Goal: Transaction & Acquisition: Purchase product/service

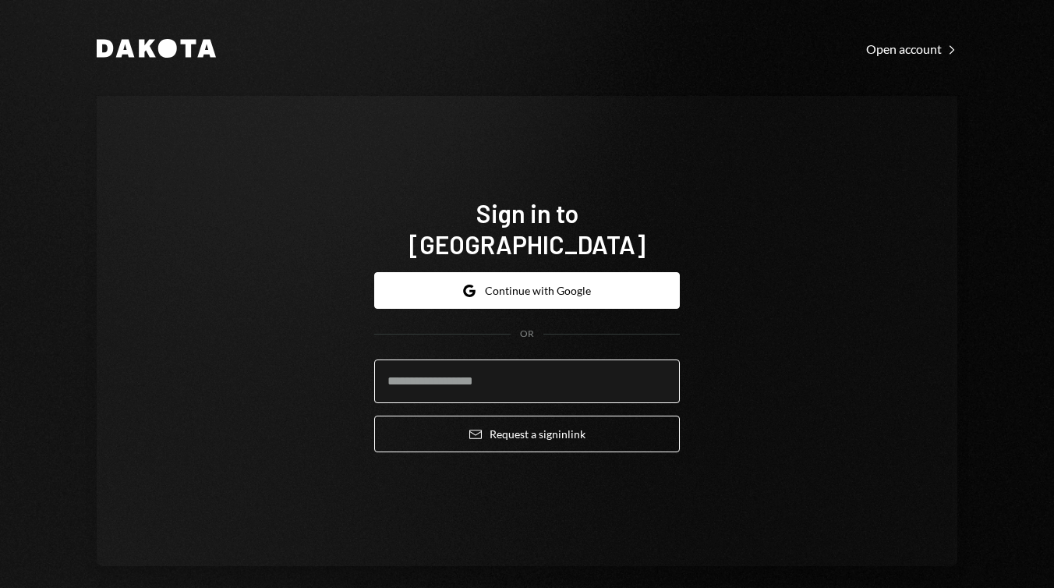
click at [639, 373] on input "email" at bounding box center [527, 381] width 306 height 44
click at [0, 587] on com-1password-button at bounding box center [0, 588] width 0 height 0
type input "**********"
click at [523, 416] on button "Email Request a sign in link" at bounding box center [527, 433] width 306 height 37
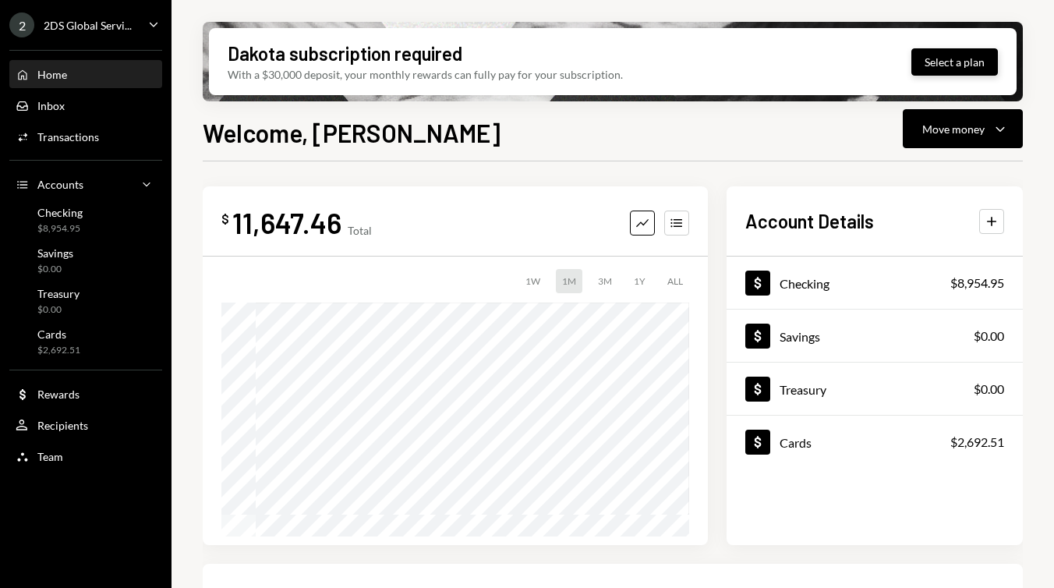
click at [946, 67] on button "Select a plan" at bounding box center [954, 61] width 87 height 27
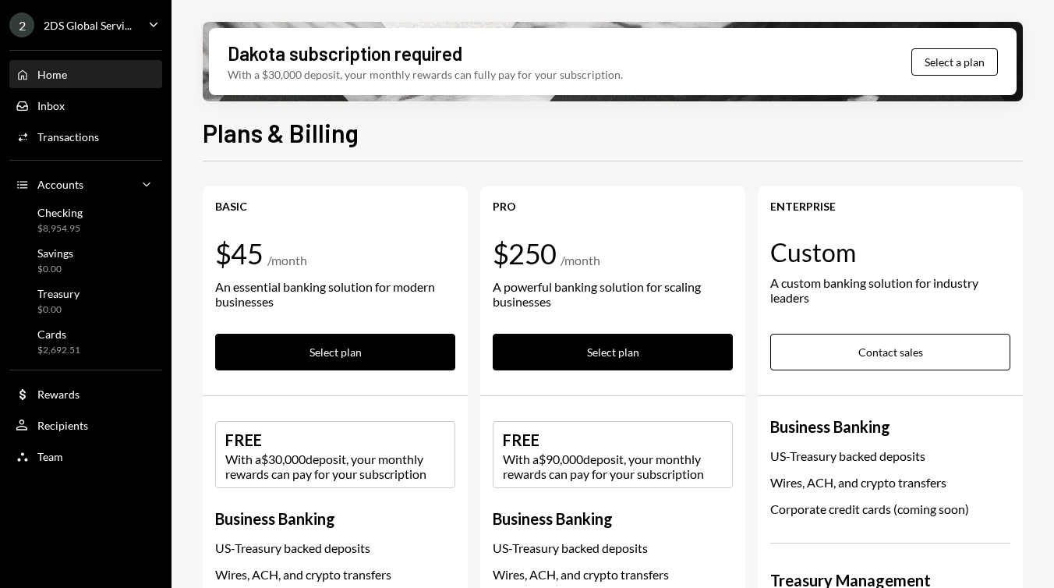
click at [72, 71] on div "Home Home" at bounding box center [86, 75] width 140 height 14
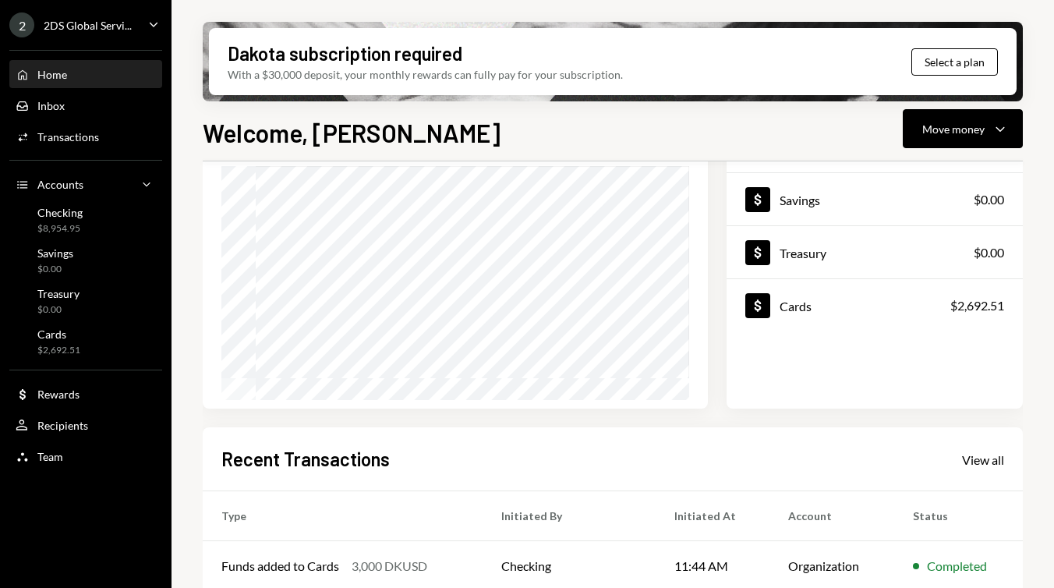
scroll to position [152, 0]
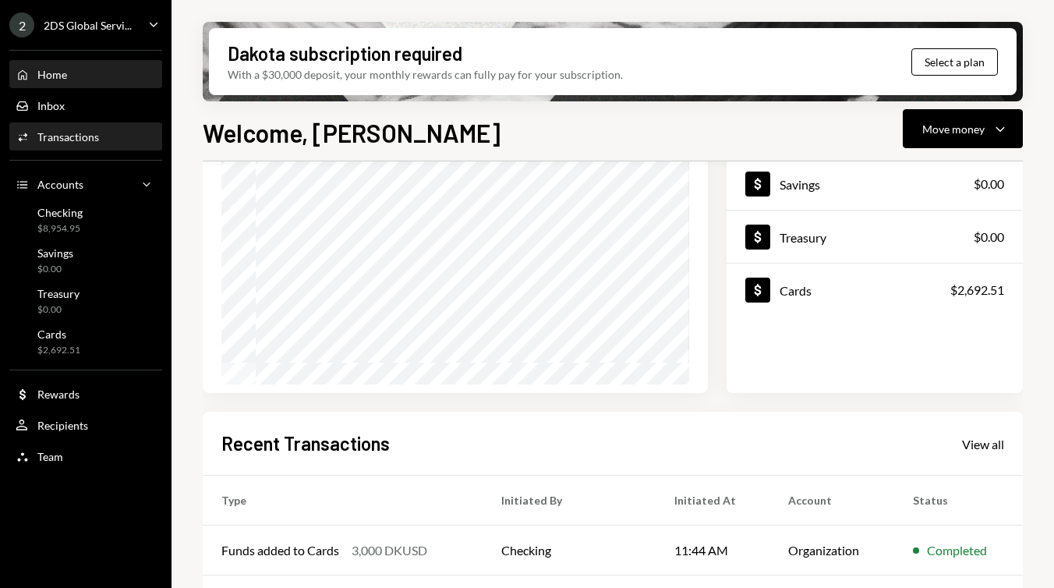
click at [92, 143] on div "Transactions" at bounding box center [68, 136] width 62 height 13
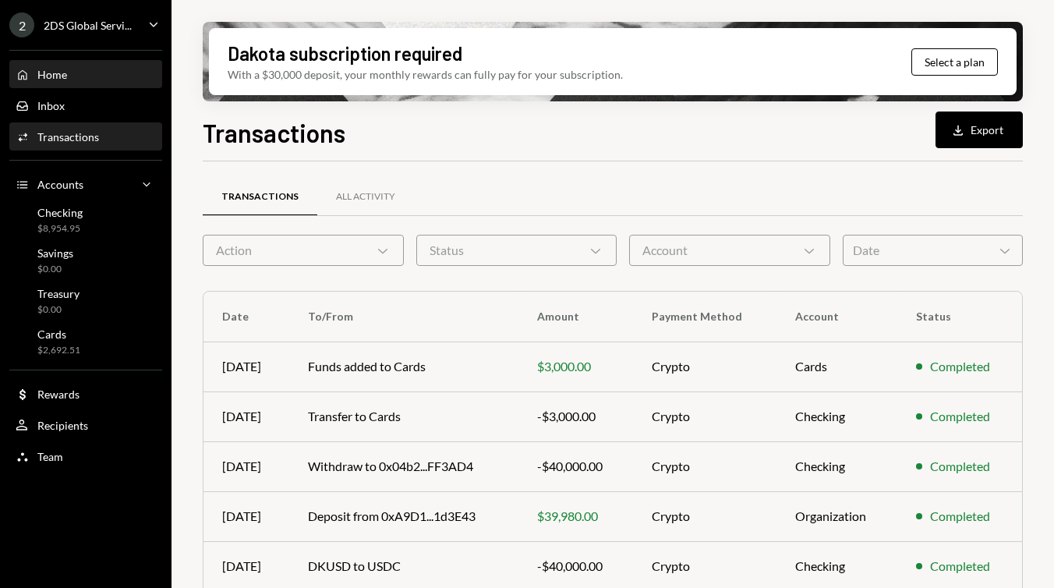
click at [82, 65] on div "Home Home" at bounding box center [86, 75] width 140 height 27
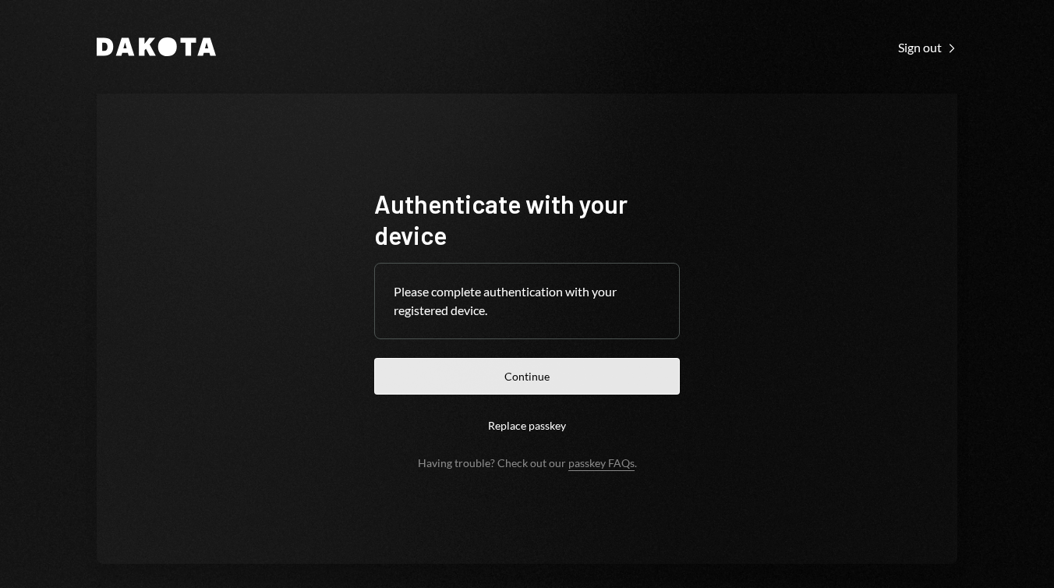
click at [511, 373] on button "Continue" at bounding box center [527, 376] width 306 height 37
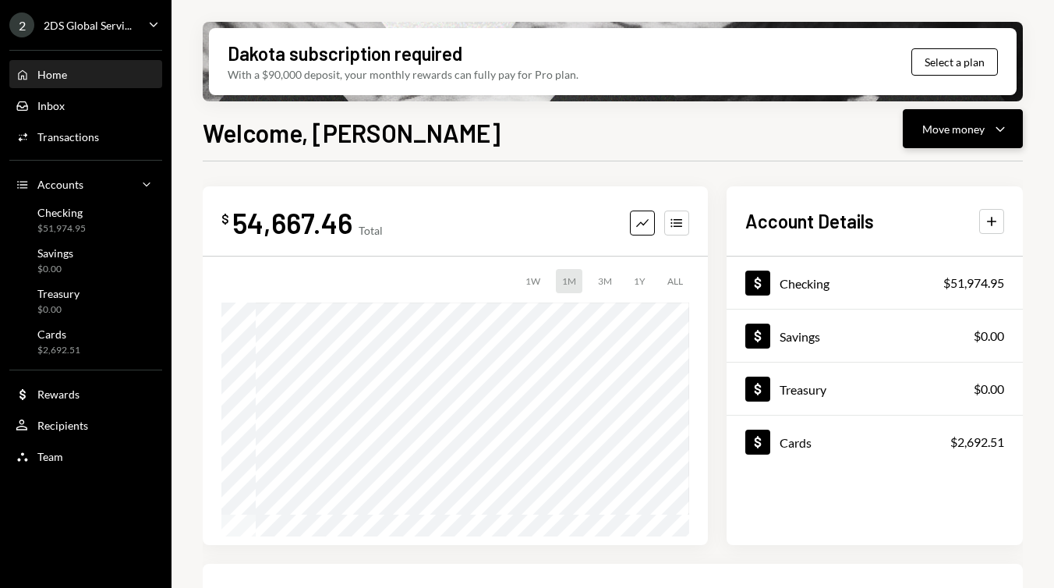
click at [964, 130] on div "Move money" at bounding box center [953, 129] width 62 height 16
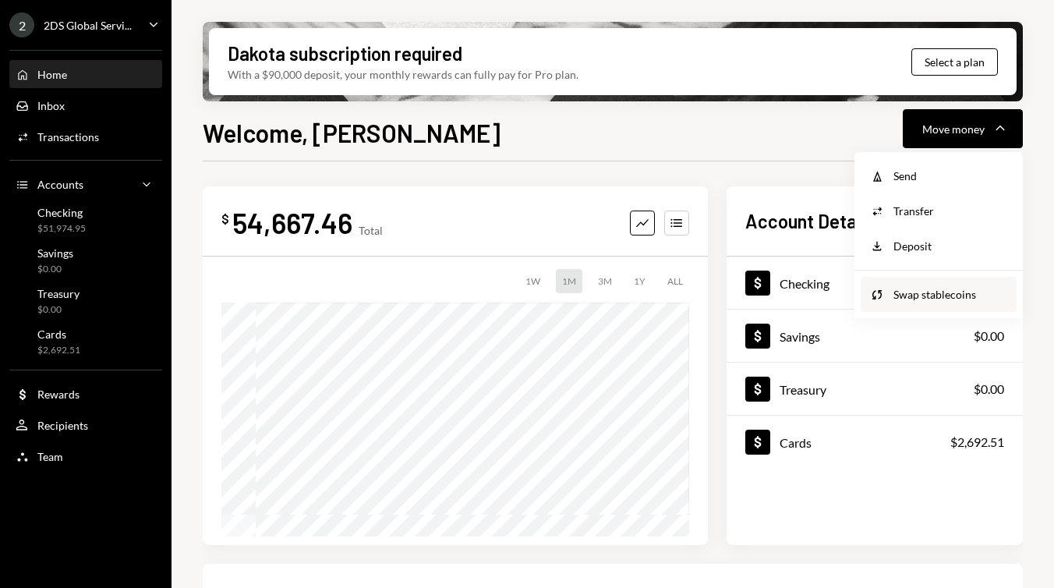
click at [927, 295] on div "Swap stablecoins" at bounding box center [950, 294] width 114 height 16
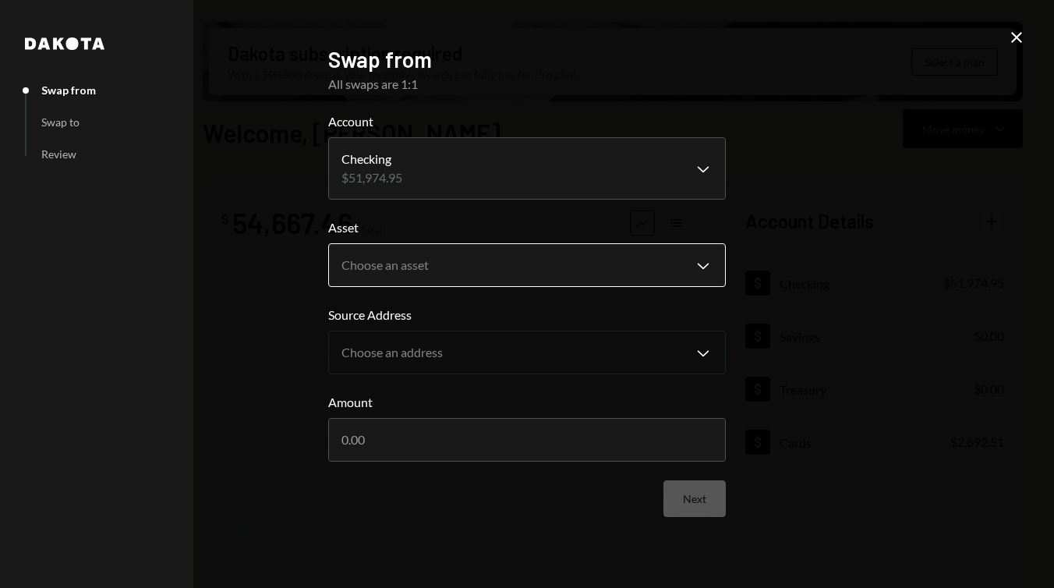
click at [523, 256] on body "2 2DS Global Servi... Caret Down Home Home Inbox Inbox Activities Transactions …" at bounding box center [527, 294] width 1054 height 588
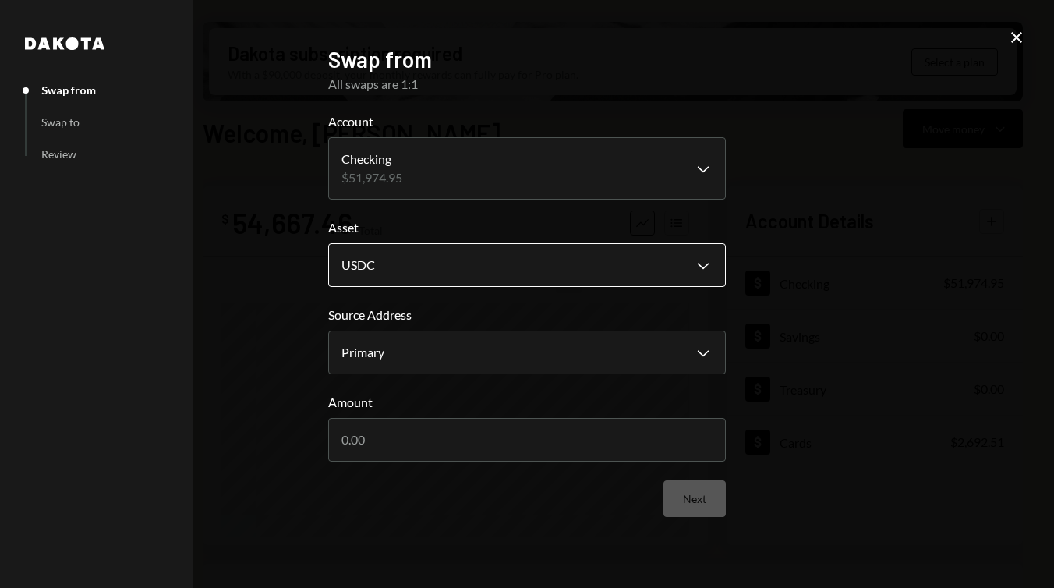
click at [511, 264] on body "2 2DS Global Servi... Caret Down Home Home Inbox Inbox Activities Transactions …" at bounding box center [527, 294] width 1054 height 588
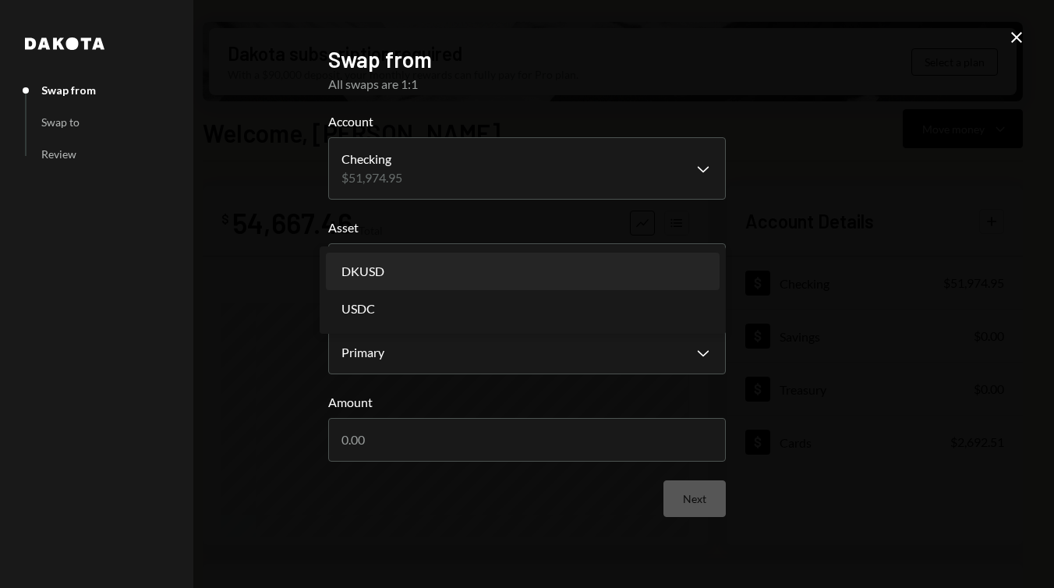
select select "*****"
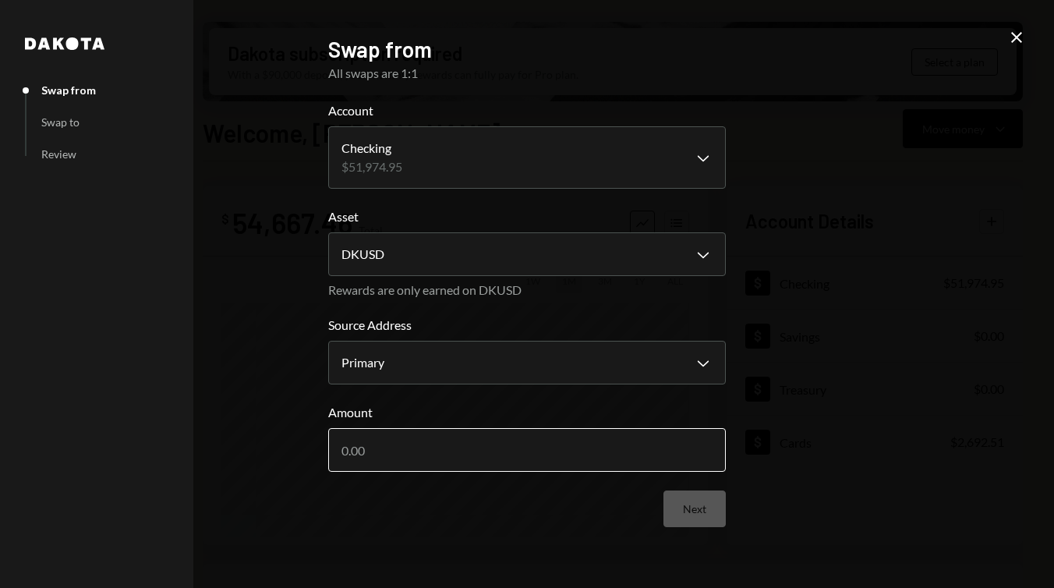
click at [488, 434] on input "Amount" at bounding box center [527, 450] width 398 height 44
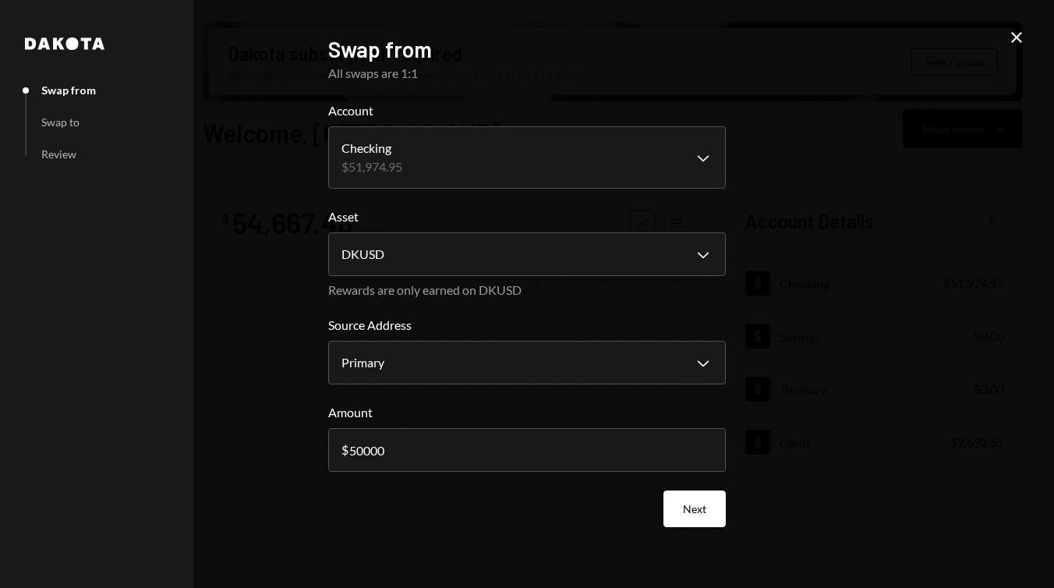
click at [872, 413] on div "**********" at bounding box center [527, 294] width 1054 height 588
click at [638, 462] on input "50000" at bounding box center [527, 450] width 398 height 44
type input "40000"
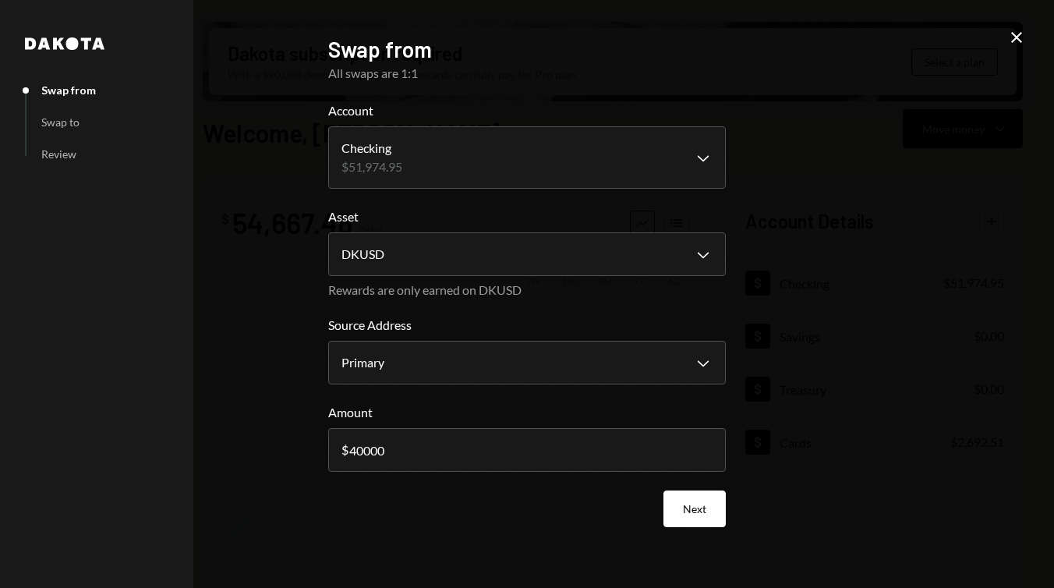
click at [769, 439] on div "**********" at bounding box center [527, 294] width 1054 height 588
click at [696, 494] on button "Next" at bounding box center [694, 508] width 62 height 37
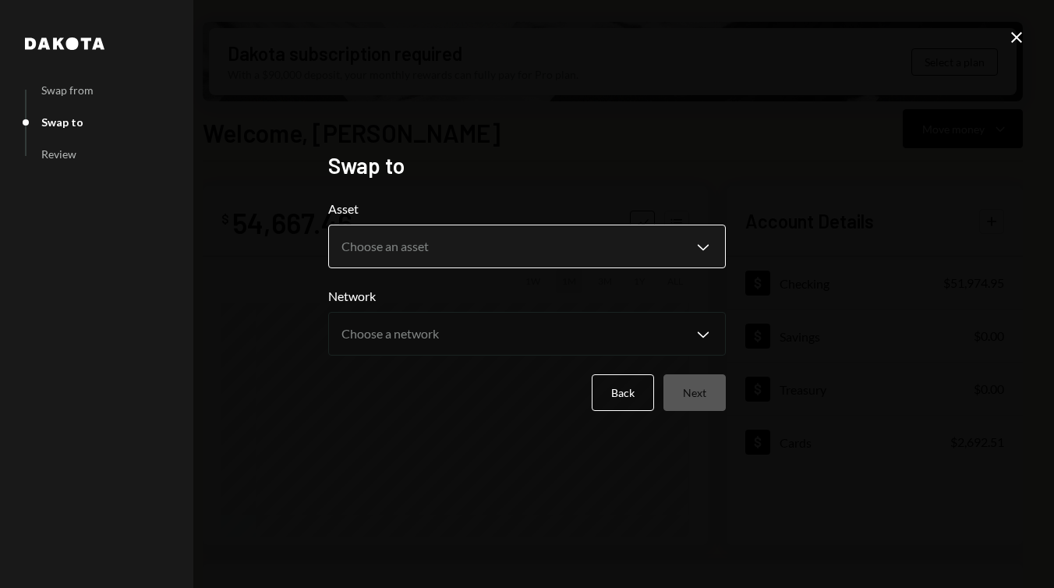
click at [621, 249] on body "2 2DS Global Servi... Caret Down Home Home Inbox Inbox Activities Transactions …" at bounding box center [527, 294] width 1054 height 588
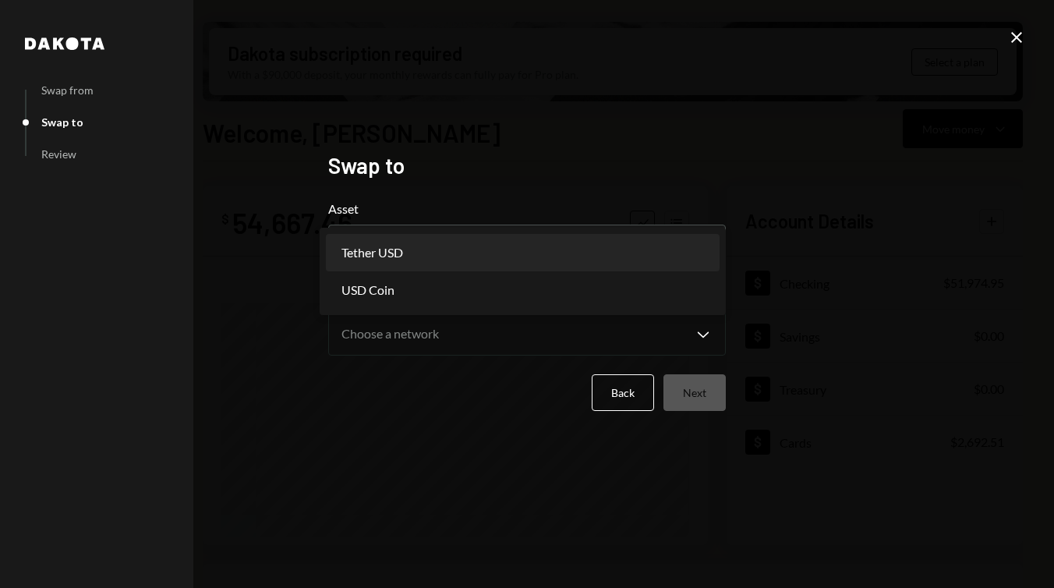
select select "****"
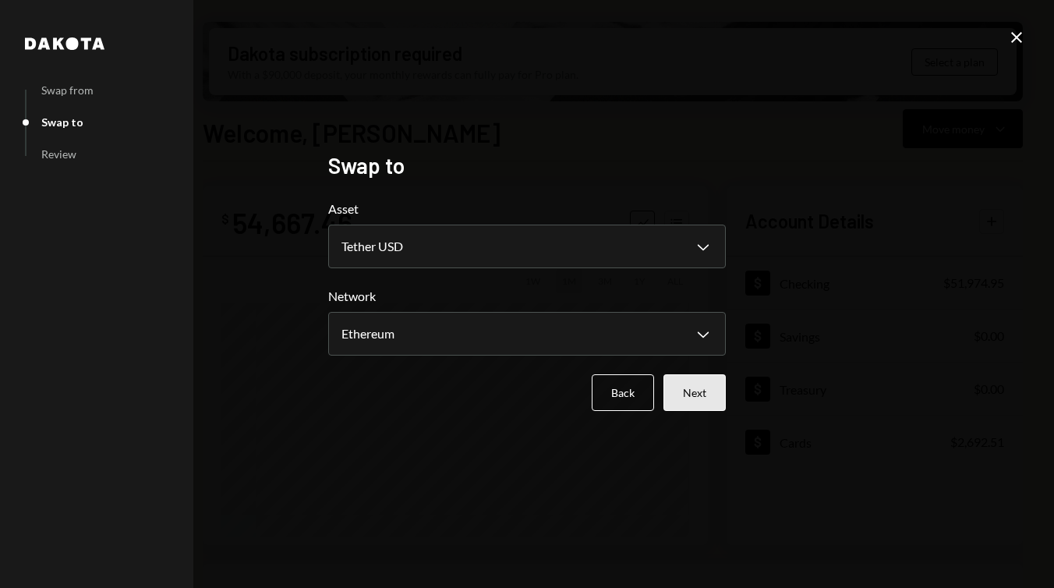
click at [716, 389] on button "Next" at bounding box center [694, 392] width 62 height 37
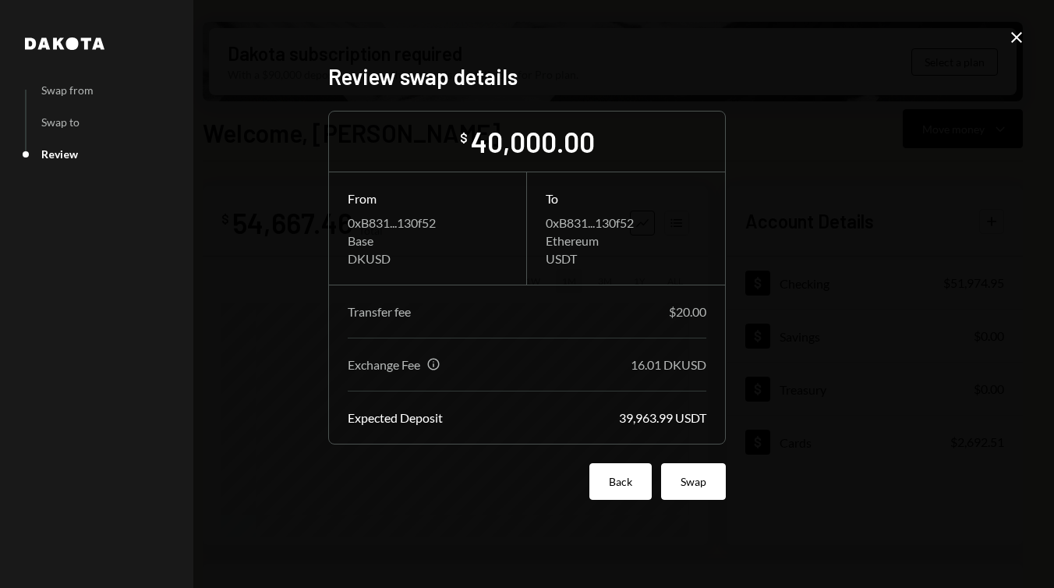
click at [620, 483] on button "Back" at bounding box center [620, 481] width 62 height 37
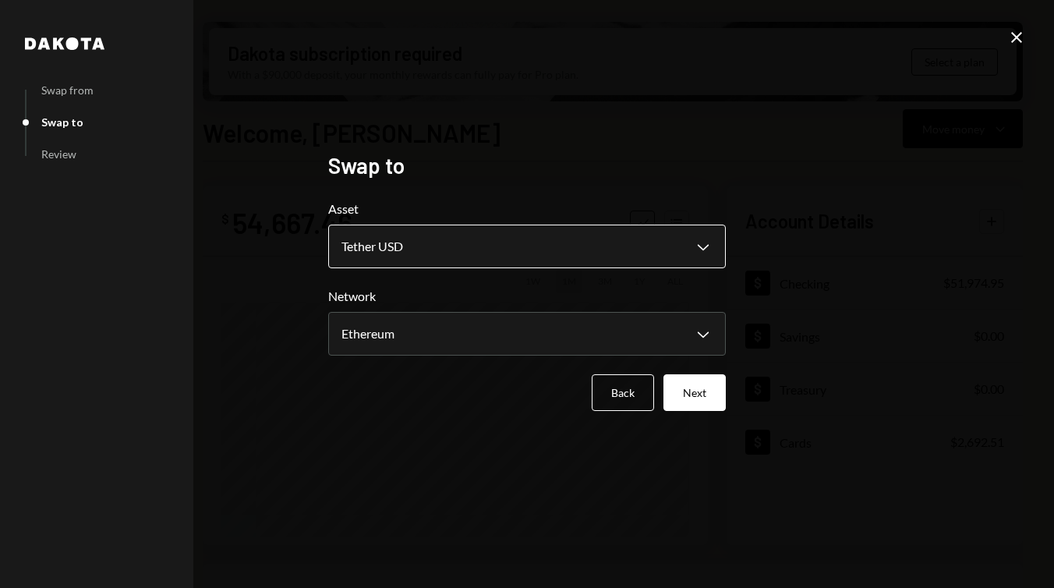
click at [525, 258] on body "2 2DS Global Servi... Caret Down Home Home Inbox Inbox Activities Transactions …" at bounding box center [527, 294] width 1054 height 588
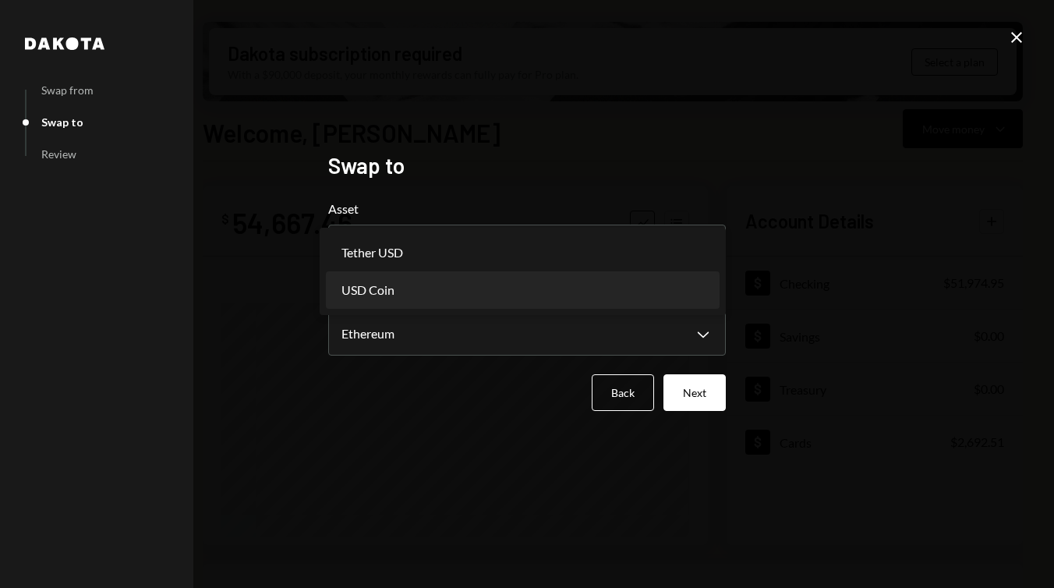
select select "****"
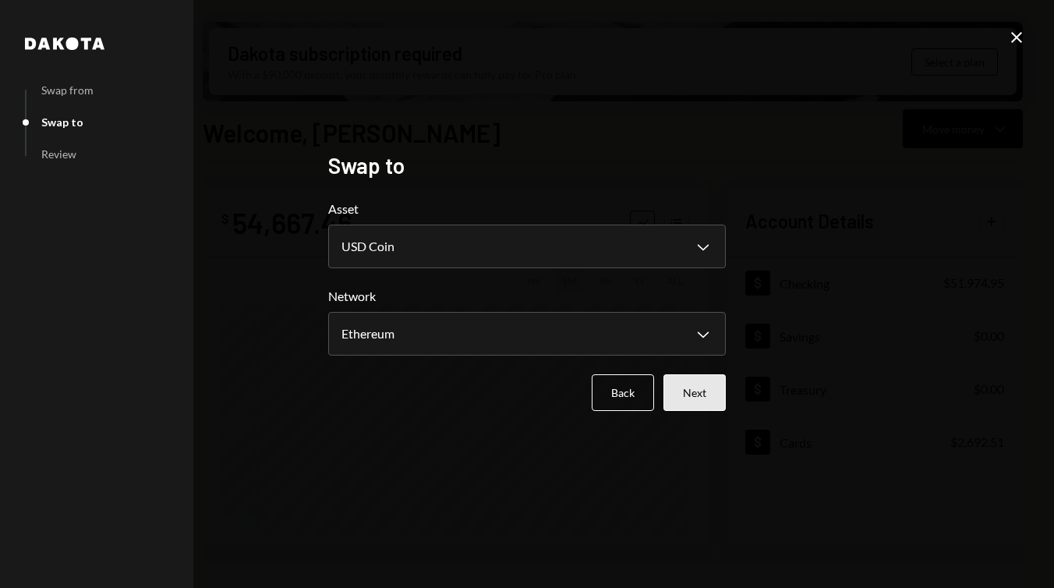
click at [695, 394] on button "Next" at bounding box center [694, 392] width 62 height 37
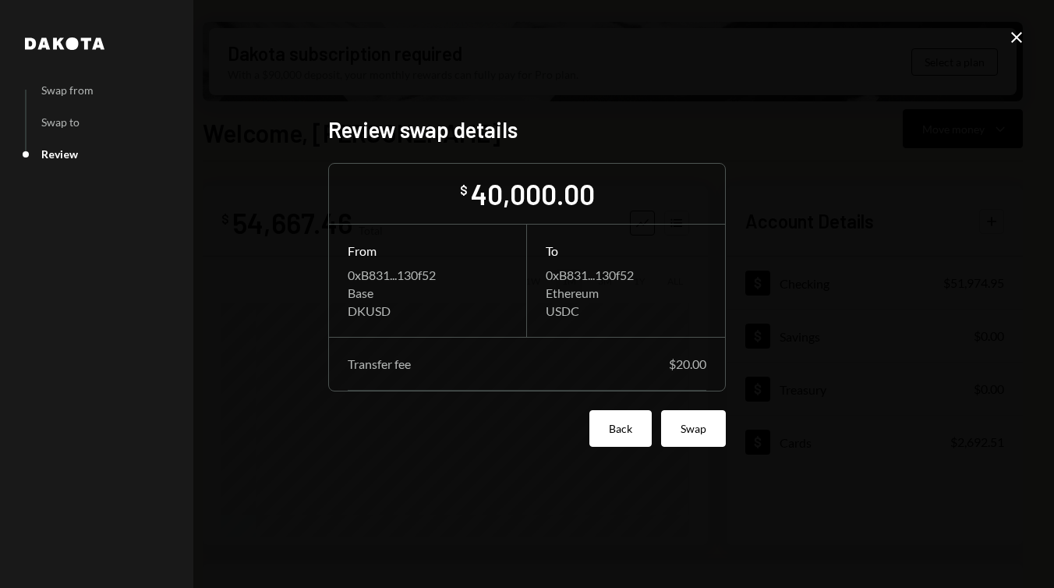
click at [613, 415] on button "Back" at bounding box center [620, 428] width 62 height 37
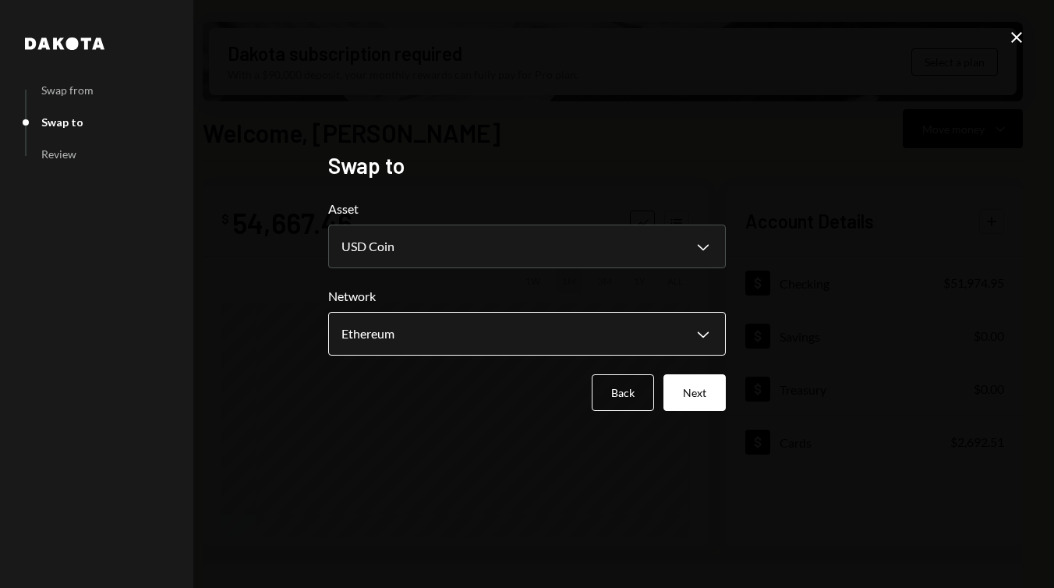
click at [576, 340] on body "2 2DS Global Servi... Caret Down Home Home Inbox Inbox Activities Transactions …" at bounding box center [527, 294] width 1054 height 588
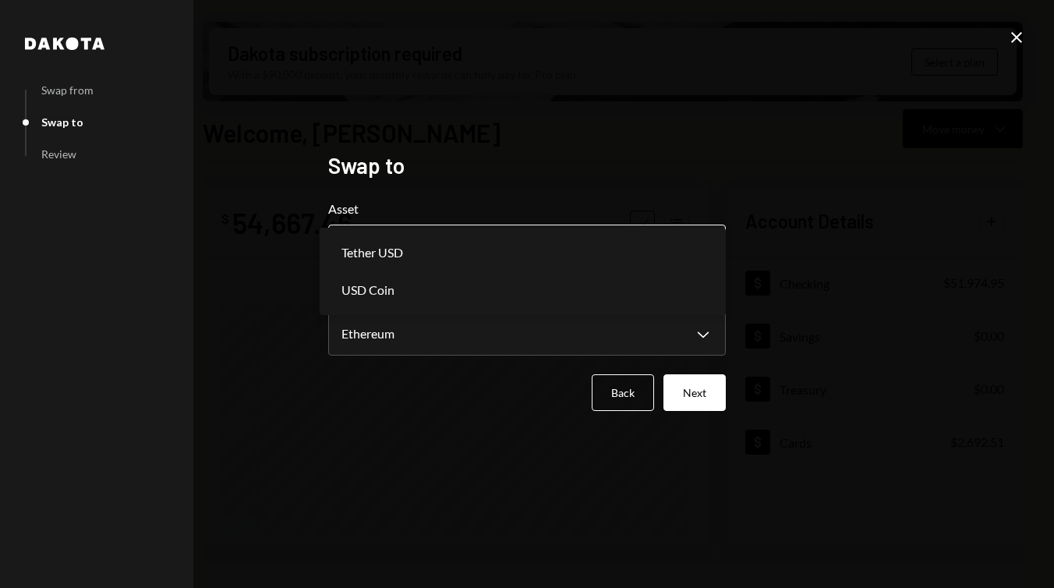
click at [576, 245] on body "2 2DS Global Servi... Caret Down Home Home Inbox Inbox Activities Transactions …" at bounding box center [527, 294] width 1054 height 588
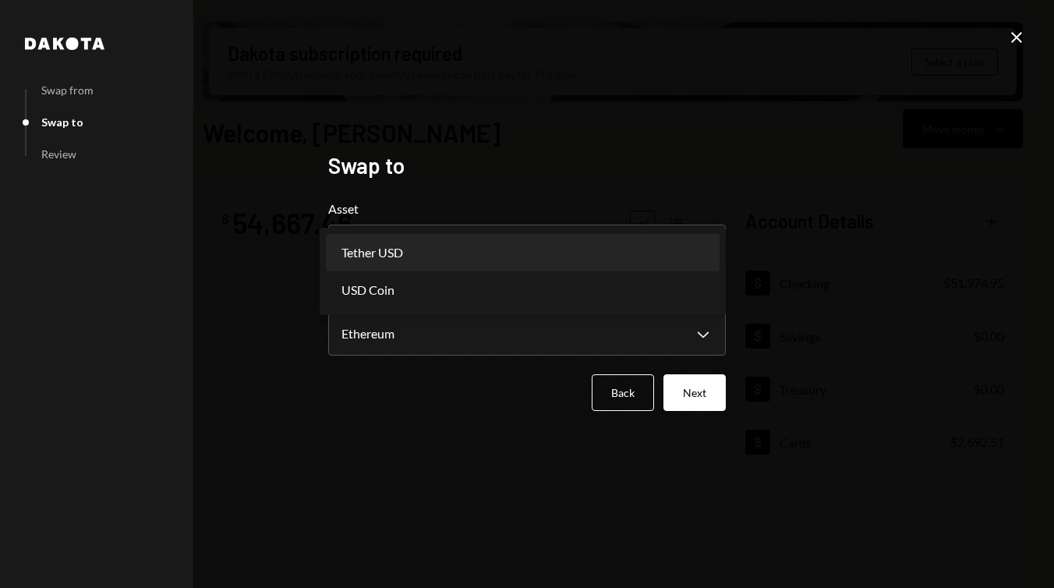
select select "****"
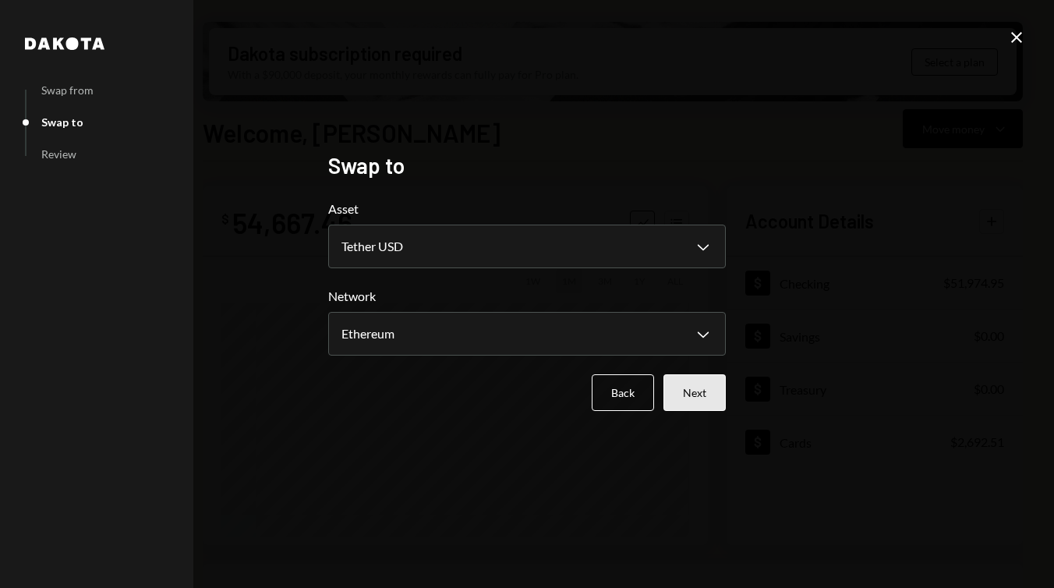
click at [696, 387] on button "Next" at bounding box center [694, 392] width 62 height 37
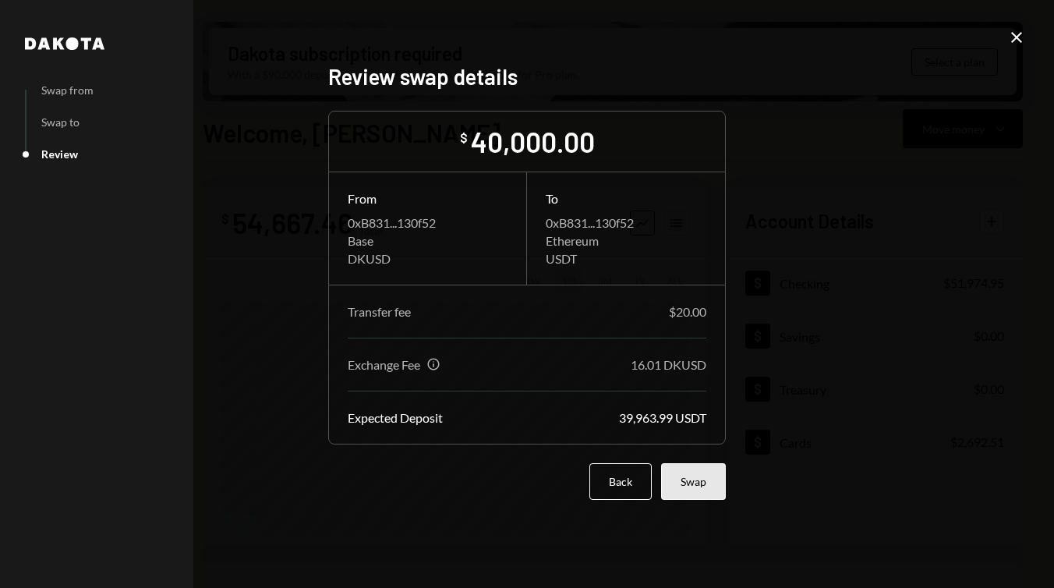
click at [713, 479] on button "Swap" at bounding box center [693, 481] width 65 height 37
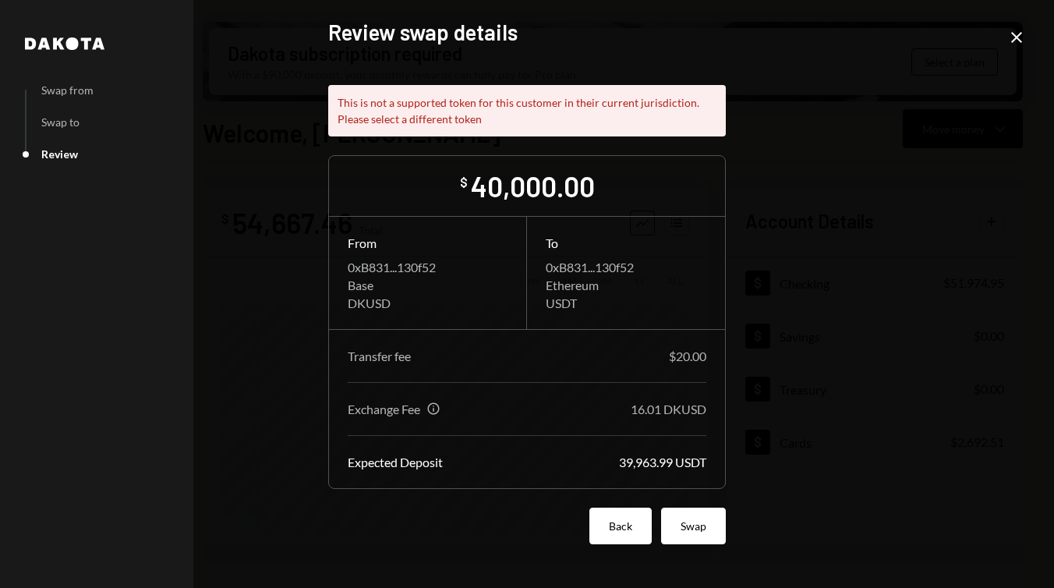
click at [608, 518] on button "Back" at bounding box center [620, 525] width 62 height 37
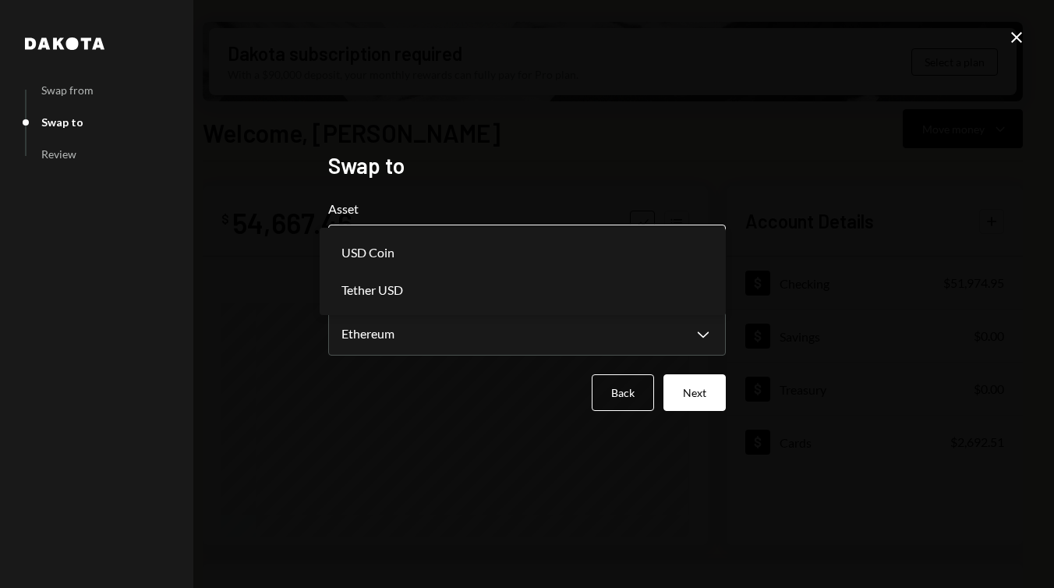
click at [613, 229] on body "2 2DS Global Servi... Caret Down Home Home Inbox Inbox Activities Transactions …" at bounding box center [527, 294] width 1054 height 588
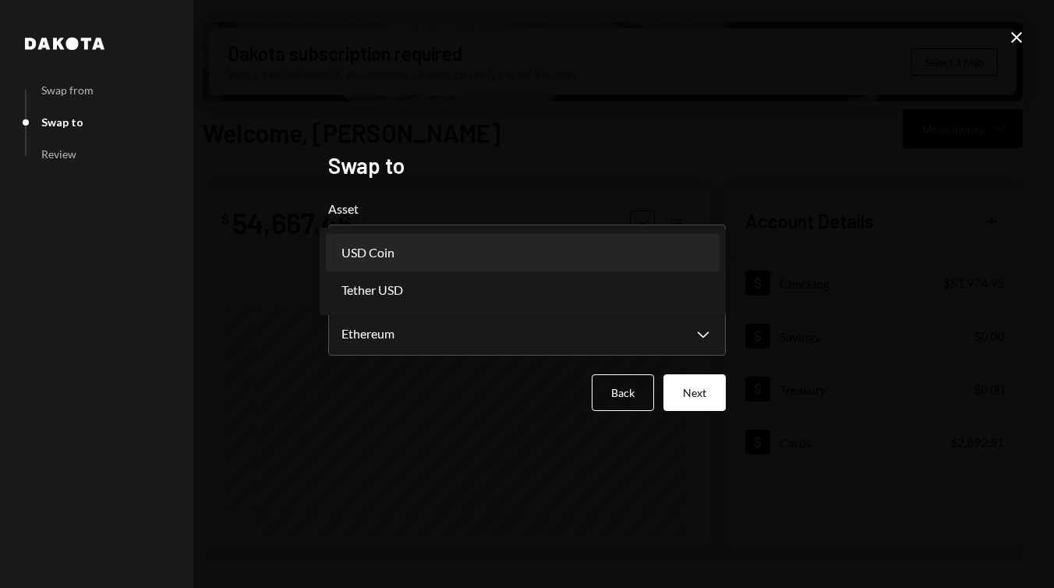
select select "****"
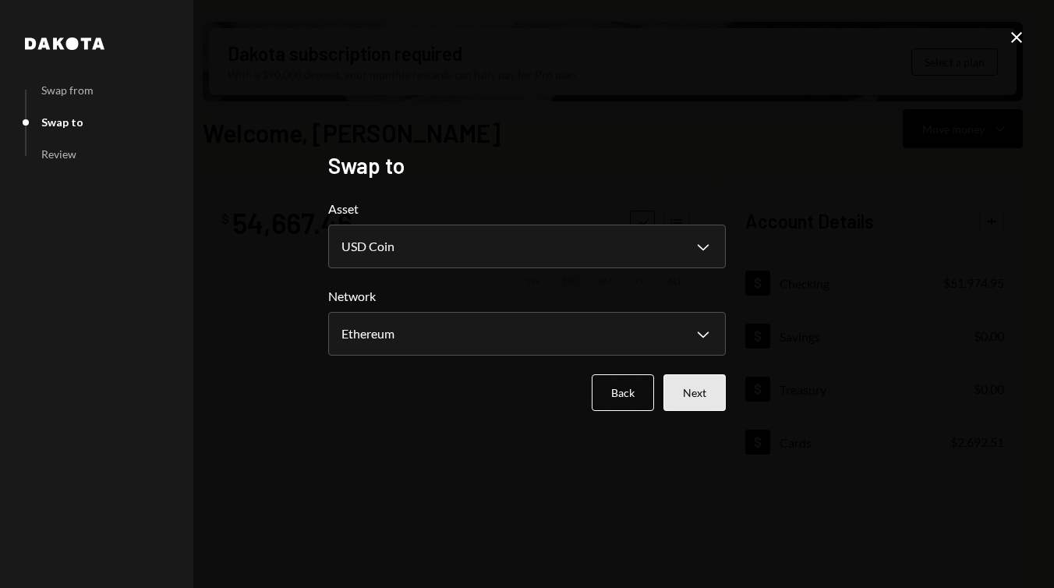
click at [694, 394] on button "Next" at bounding box center [694, 392] width 62 height 37
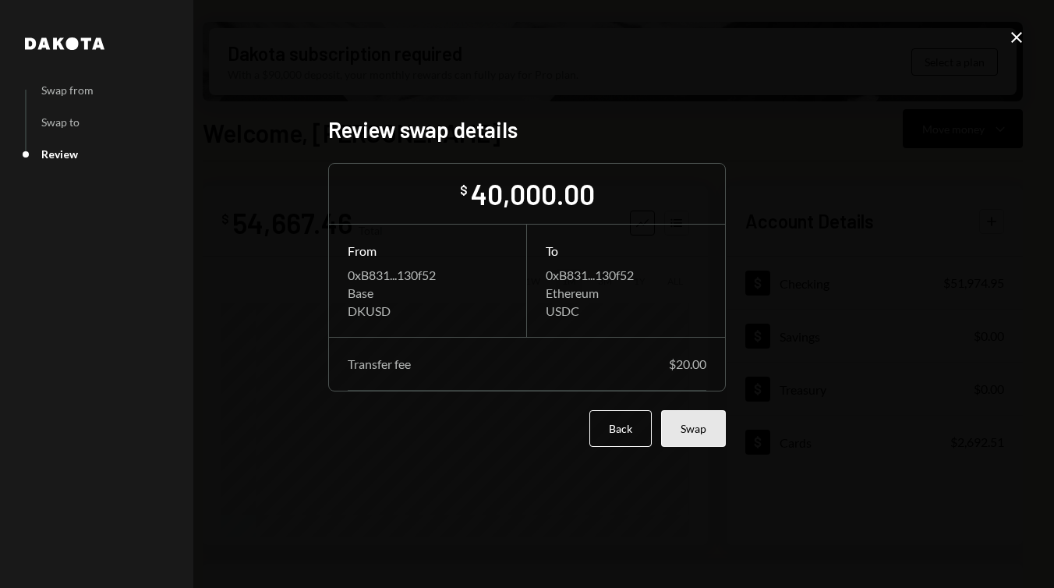
click at [703, 426] on button "Swap" at bounding box center [693, 428] width 65 height 37
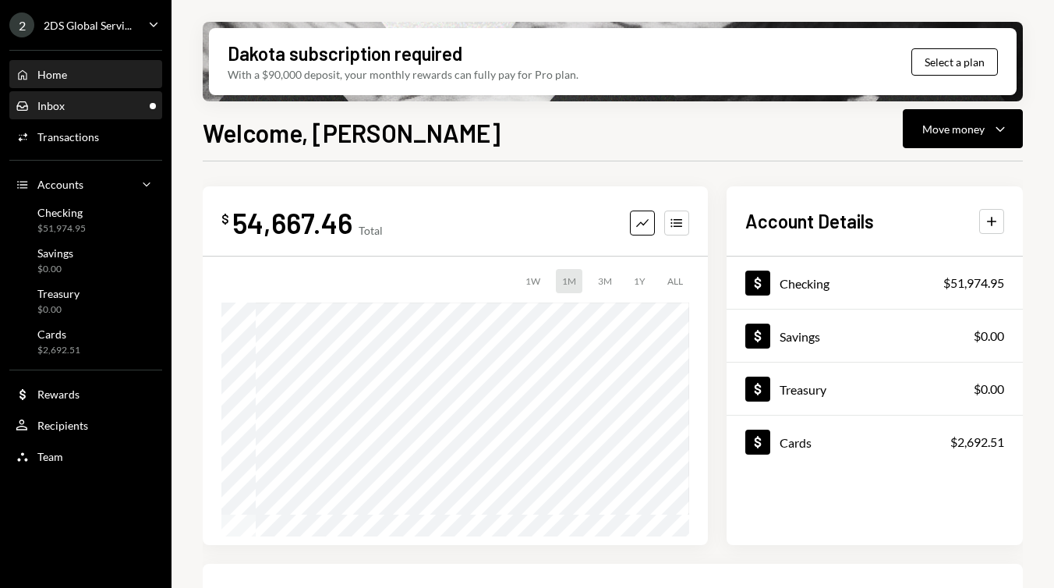
click at [139, 108] on div "Inbox Inbox" at bounding box center [86, 106] width 140 height 14
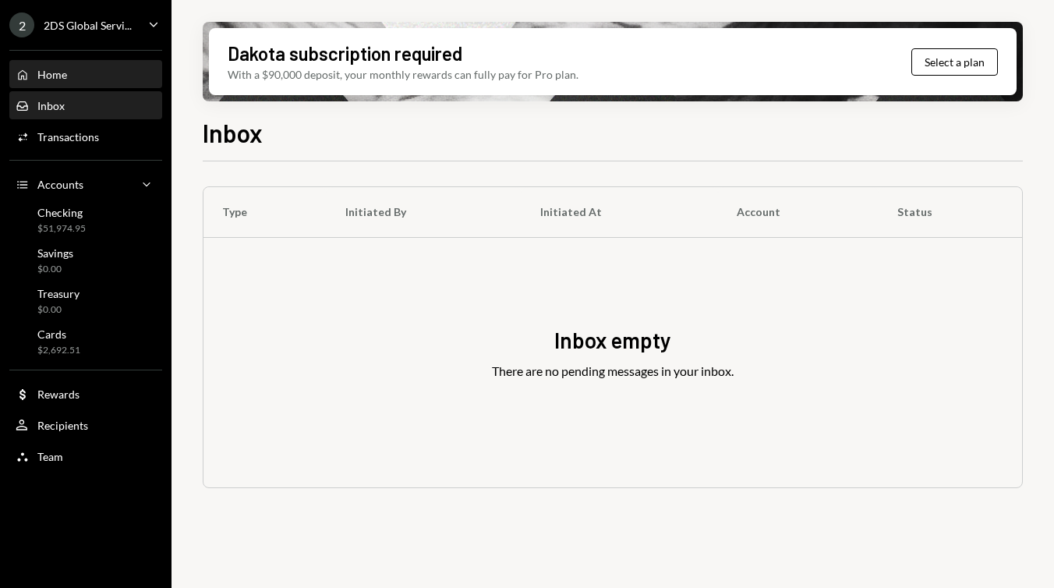
click at [99, 75] on div "Home Home" at bounding box center [86, 75] width 140 height 14
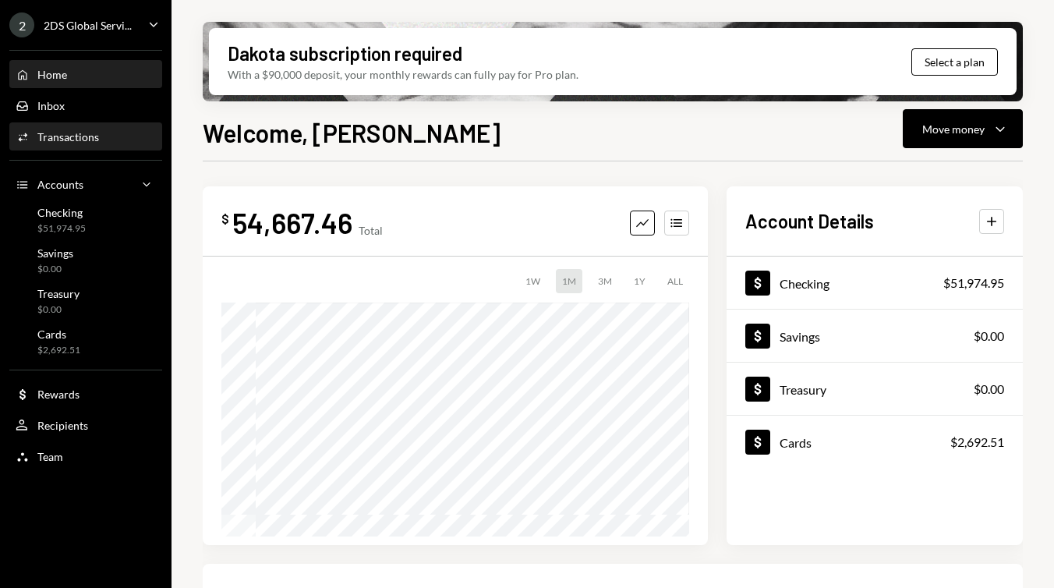
click at [83, 136] on div "Transactions" at bounding box center [68, 136] width 62 height 13
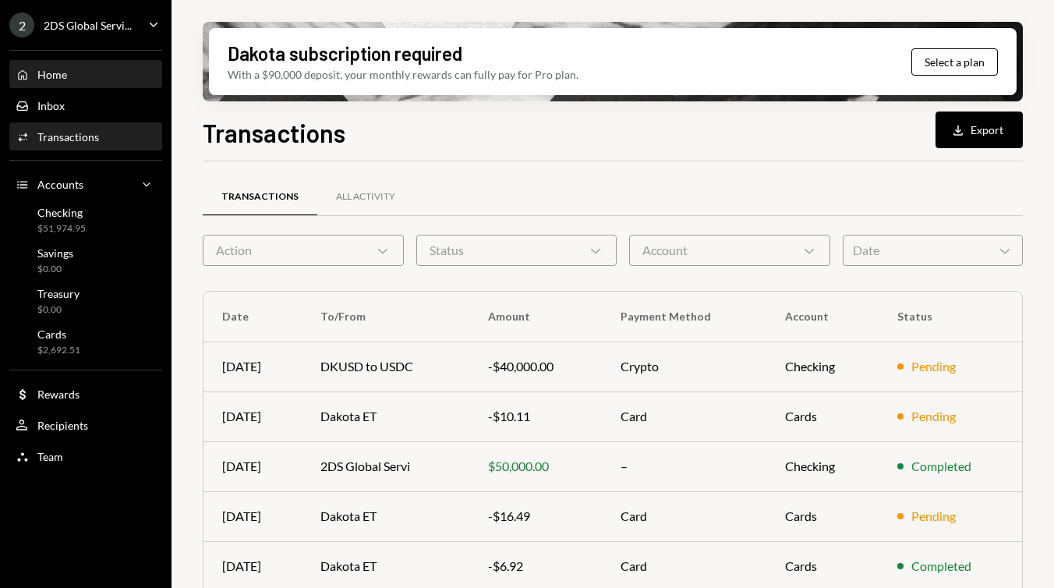
click at [86, 64] on div "Home Home" at bounding box center [86, 75] width 140 height 27
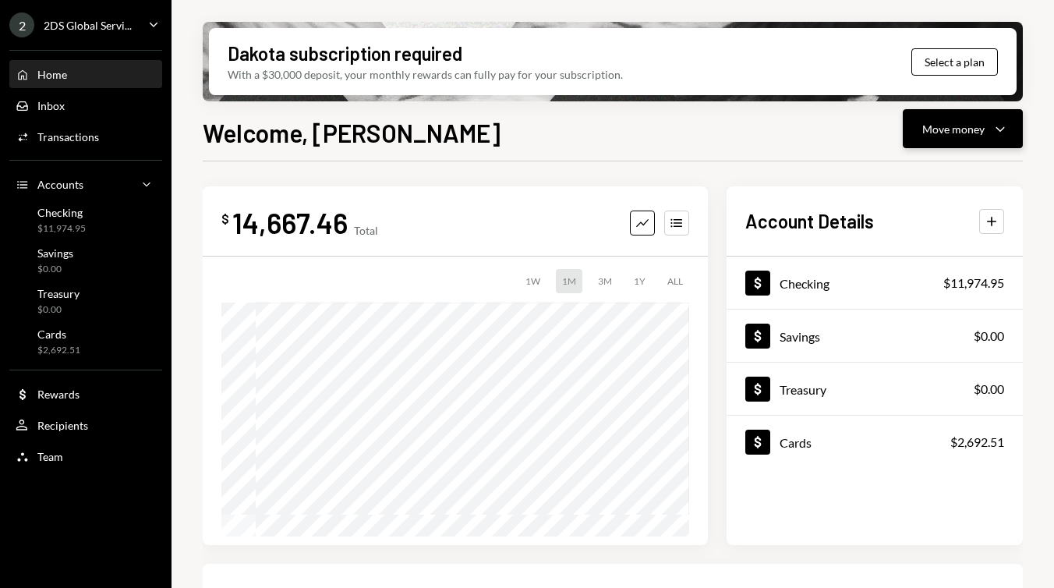
click at [936, 130] on div "Move money" at bounding box center [953, 129] width 62 height 16
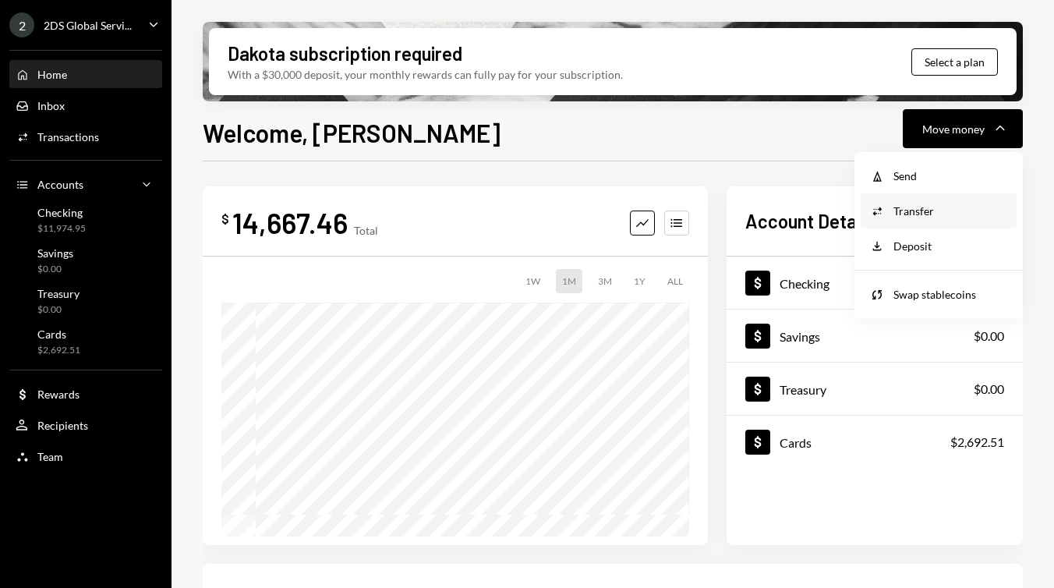
click at [928, 208] on div "Transfer" at bounding box center [950, 211] width 114 height 16
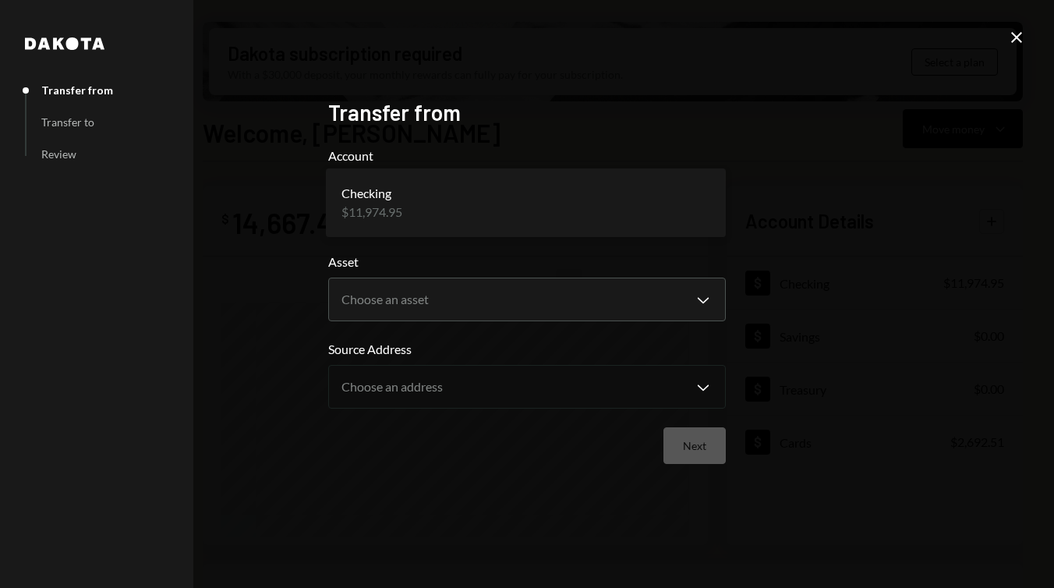
click at [575, 215] on body "2 2DS Global Servi... Caret Down Home Home Inbox Inbox Activities Transactions …" at bounding box center [527, 294] width 1054 height 588
click at [547, 332] on form "**********" at bounding box center [527, 305] width 398 height 317
click at [550, 318] on body "2 2DS Global Servi... Caret Down Home Home Inbox Inbox Activities Transactions …" at bounding box center [527, 294] width 1054 height 588
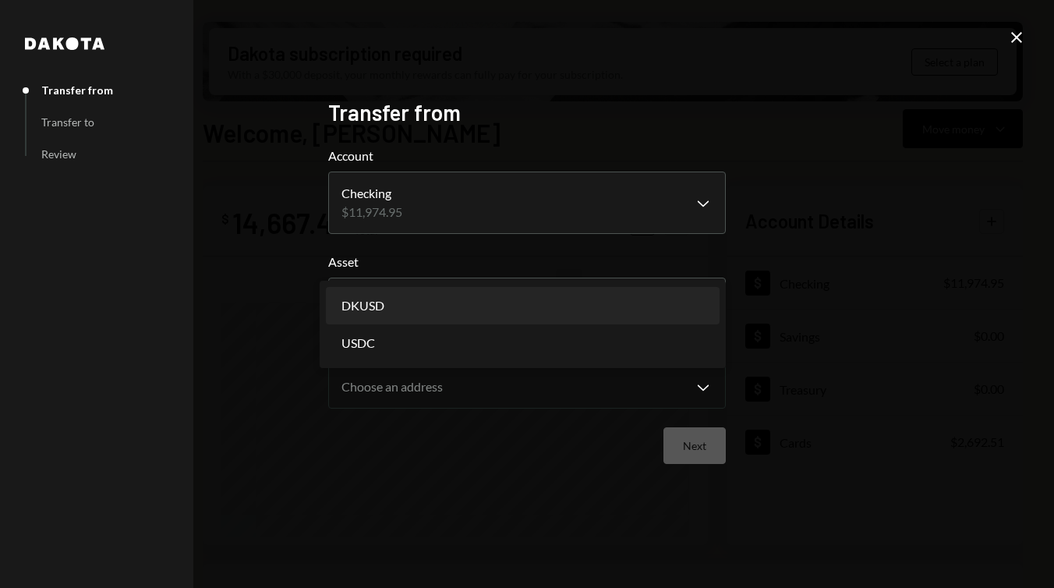
select select "*****"
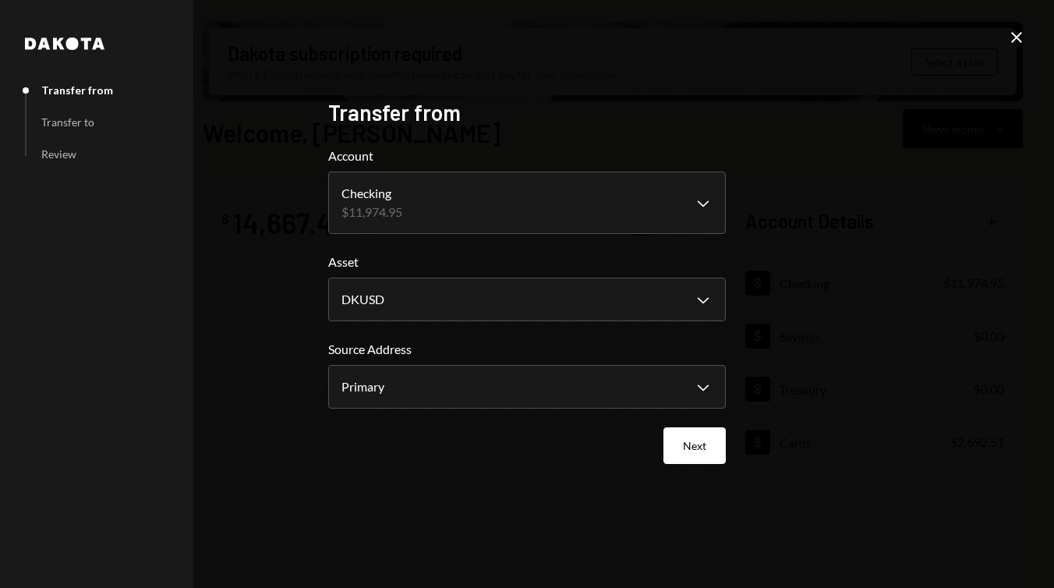
click at [69, 36] on div "Dakota Transfer from Transfer to Review" at bounding box center [96, 294] width 193 height 588
click at [63, 45] on icon "Dakota" at bounding box center [65, 43] width 80 height 12
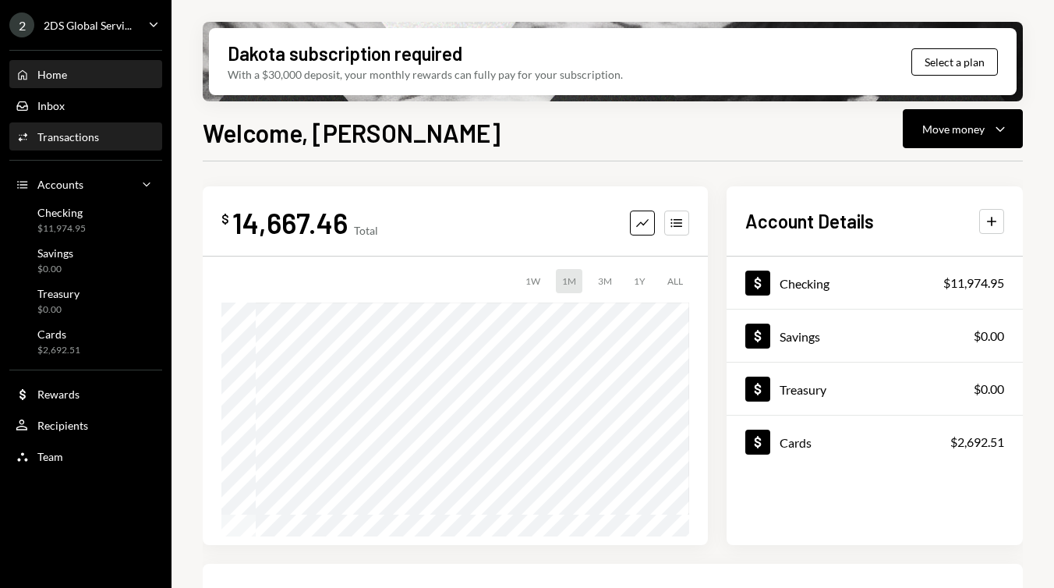
click at [121, 126] on div "Activities Transactions" at bounding box center [86, 137] width 140 height 27
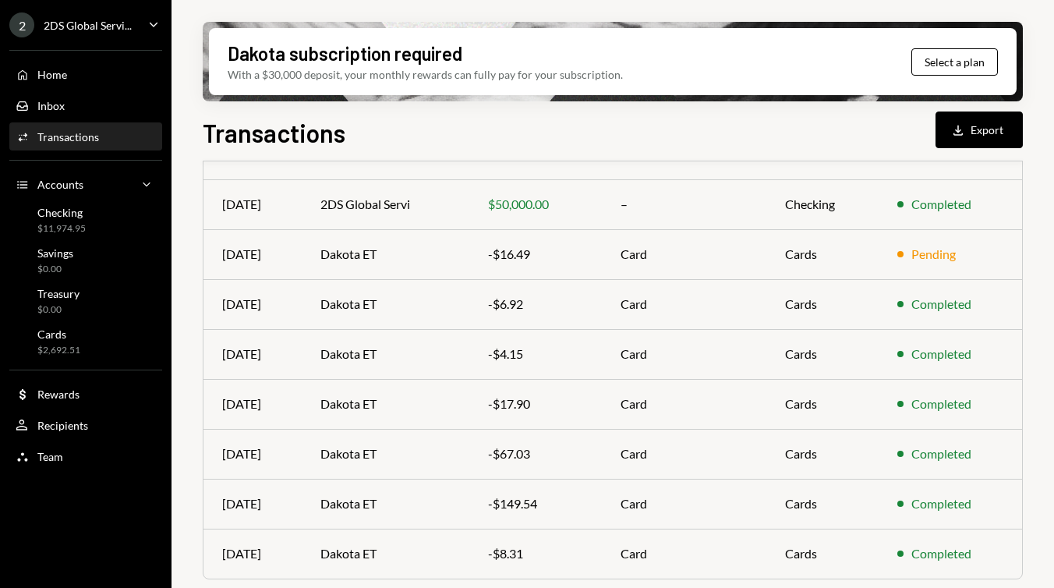
scroll to position [300, 0]
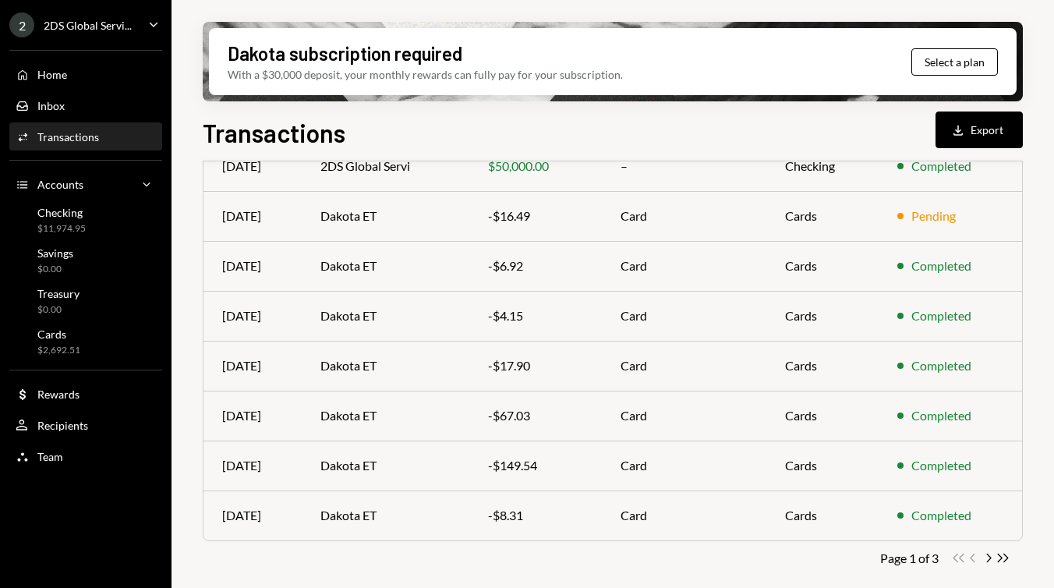
click at [991, 549] on div "Transactions All Activity Action Chevron Down Status Chevron Down Account Chevr…" at bounding box center [613, 245] width 820 height 719
click at [989, 553] on icon "Chevron Right" at bounding box center [988, 557] width 15 height 15
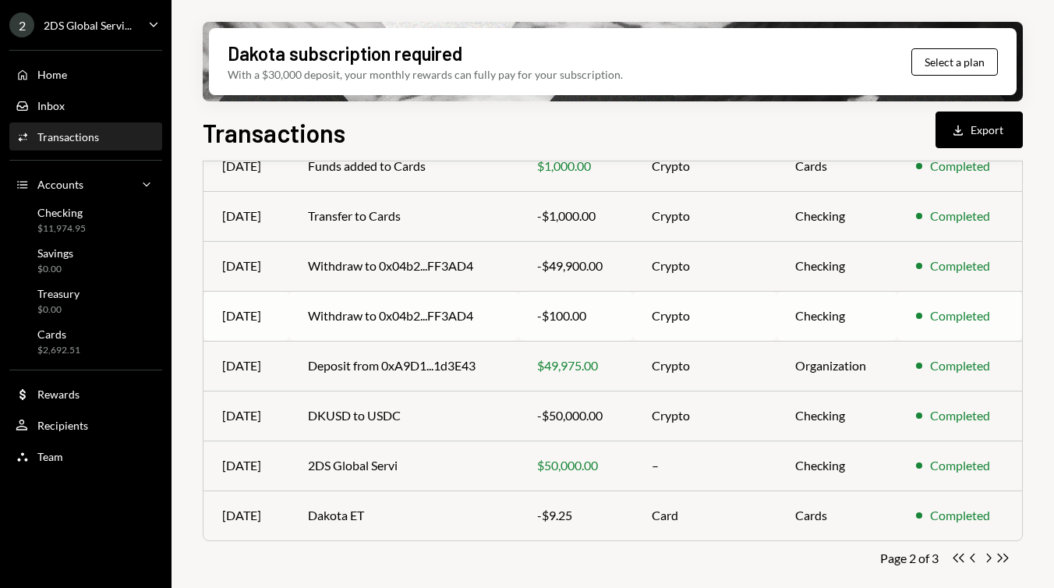
click at [476, 311] on td "Withdraw to 0x04b2...FF3AD4" at bounding box center [403, 316] width 229 height 50
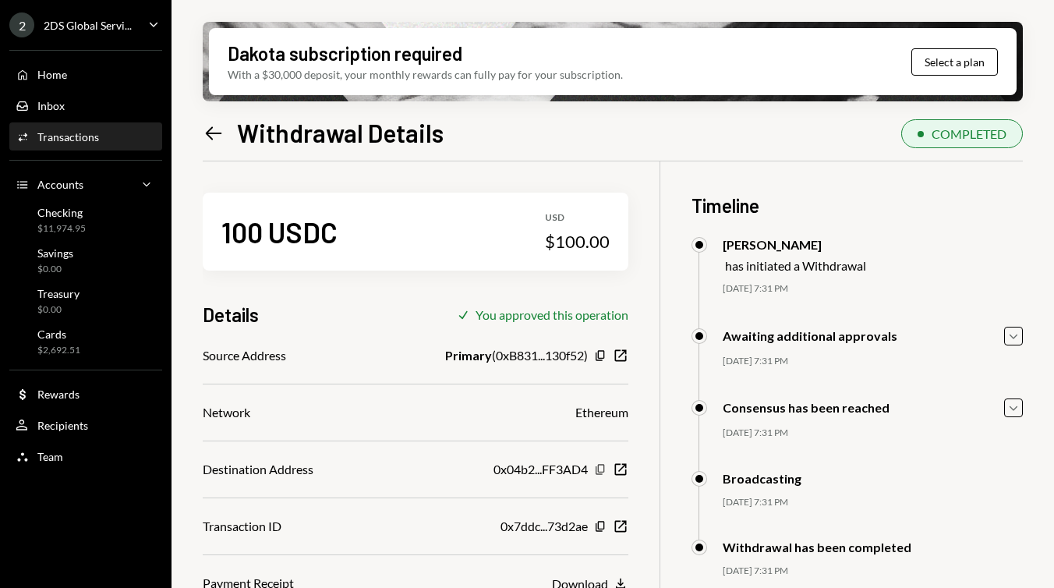
click at [597, 467] on icon "Copy" at bounding box center [600, 469] width 12 height 12
click at [111, 80] on div "Home Home" at bounding box center [86, 75] width 140 height 14
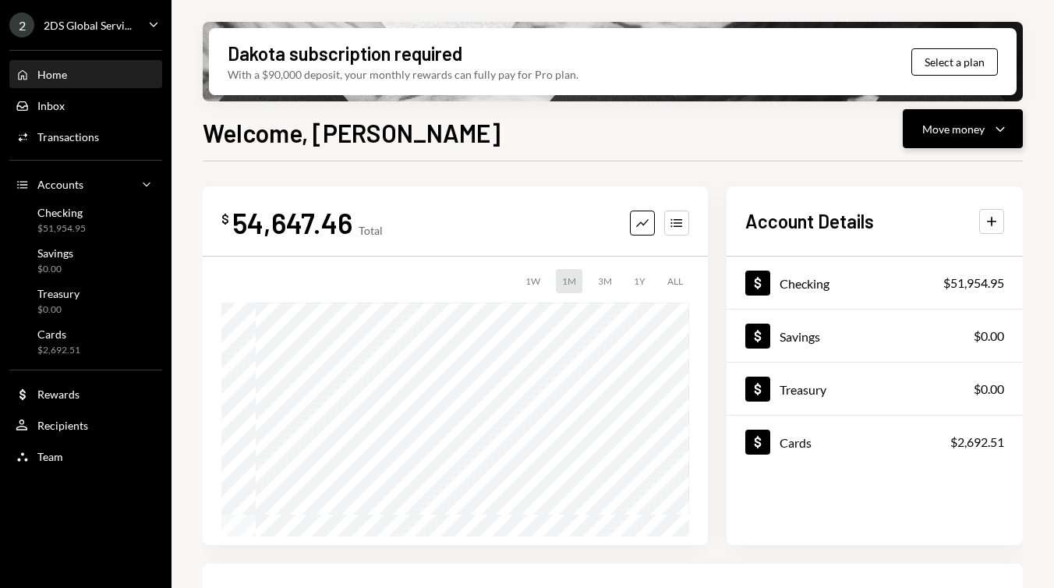
click at [933, 141] on button "Move money Caret Down" at bounding box center [963, 128] width 120 height 39
click at [935, 178] on div "Send" at bounding box center [950, 176] width 114 height 16
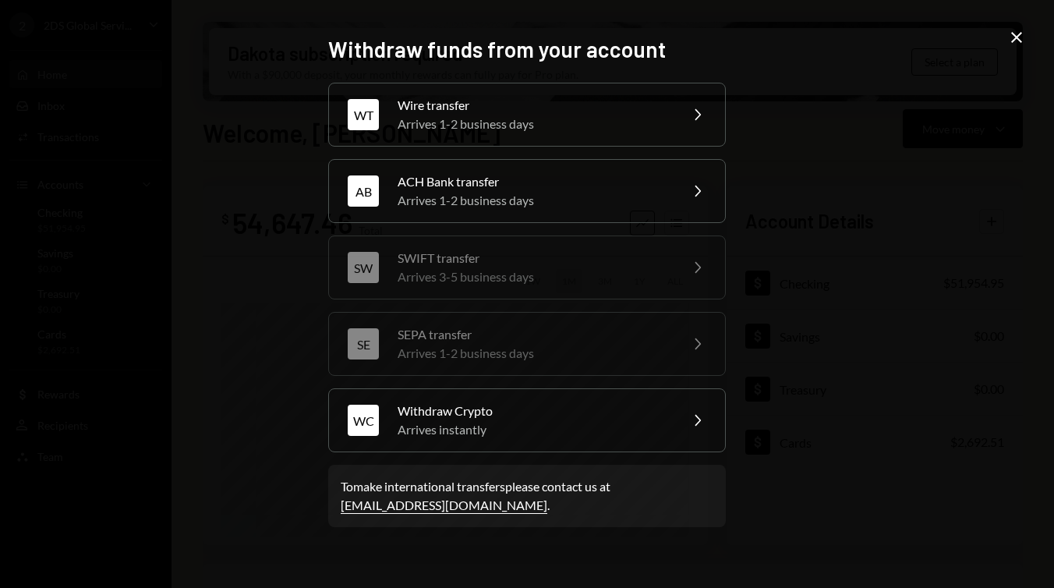
click at [517, 384] on div "WT Wire transfer Arrives 1-2 business days Chevron Right AB ACH Bank transfer A…" at bounding box center [527, 267] width 398 height 369
click at [488, 408] on div "Withdraw Crypto" at bounding box center [533, 410] width 271 height 19
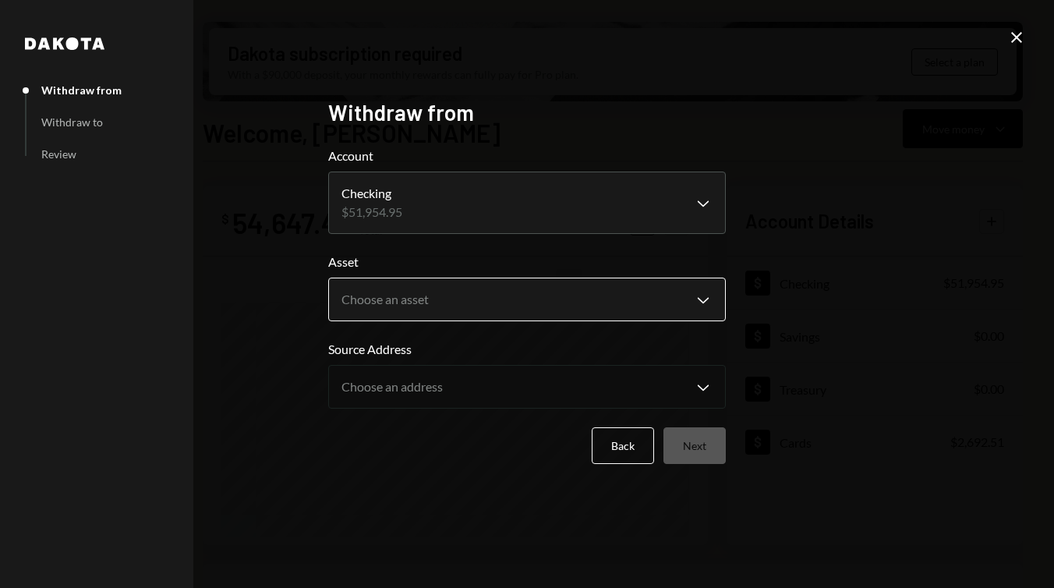
click at [456, 295] on body "2 2DS Global Servi... Caret Down Home Home Inbox Inbox Activities Transactions …" at bounding box center [527, 294] width 1054 height 588
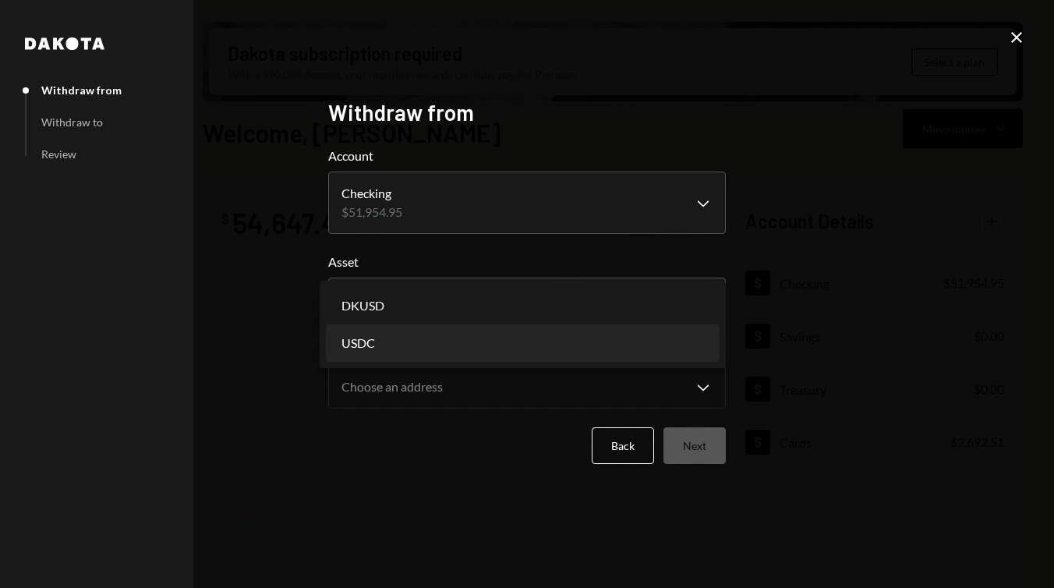
select select "****"
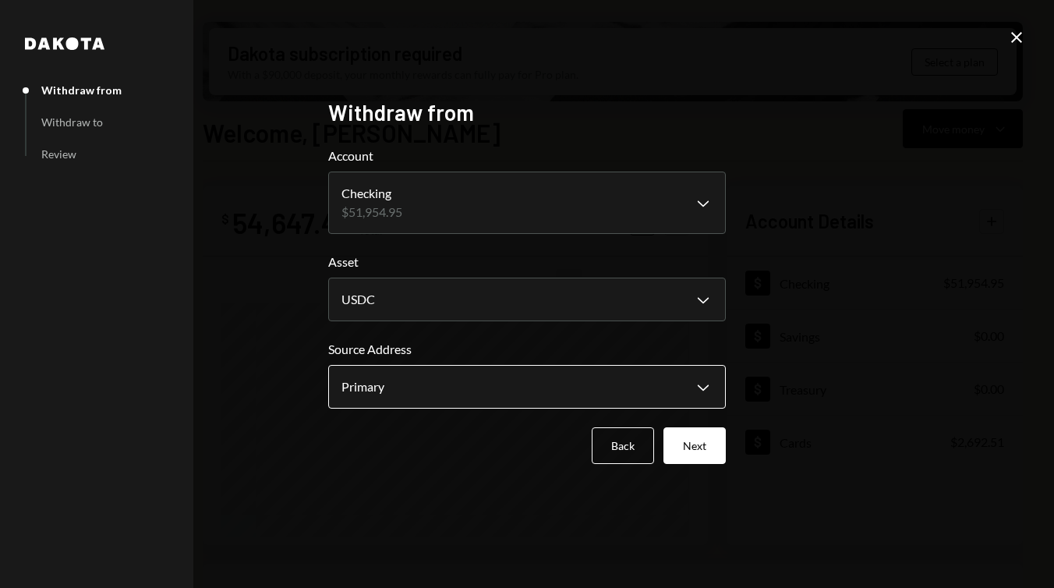
click at [451, 392] on body "2 2DS Global Servi... Caret Down Home Home Inbox Inbox Activities Transactions …" at bounding box center [527, 294] width 1054 height 588
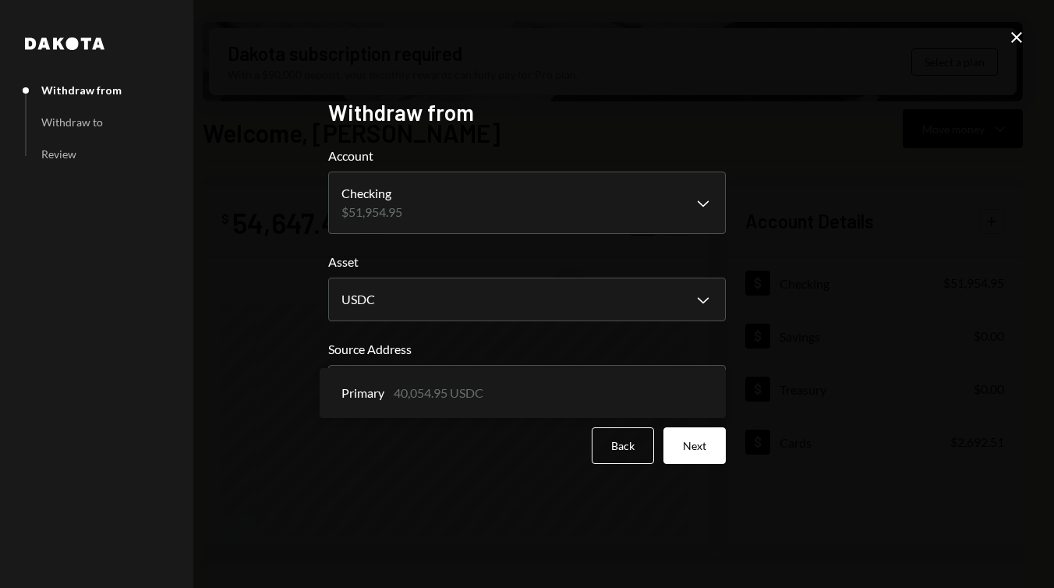
click at [429, 452] on div "Back Next" at bounding box center [527, 445] width 398 height 37
click at [693, 447] on button "Next" at bounding box center [694, 445] width 62 height 37
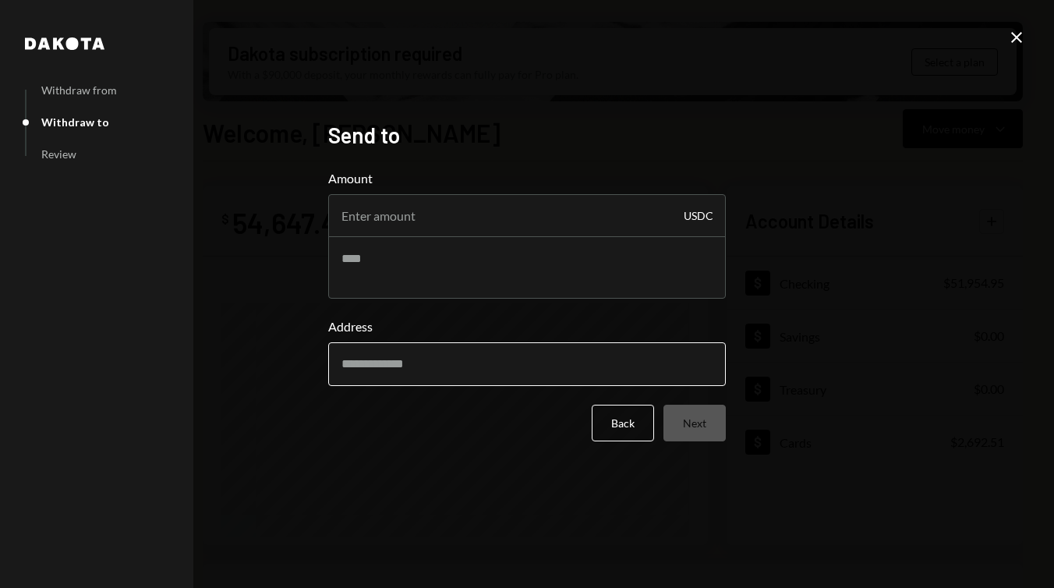
click at [511, 359] on input "Address" at bounding box center [527, 364] width 398 height 44
paste input "**********"
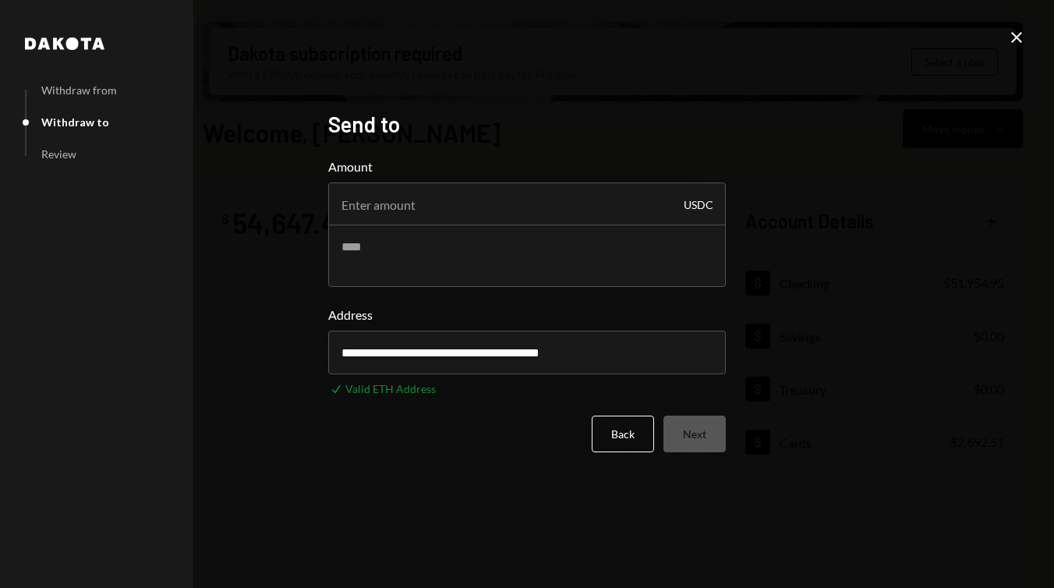
type input "**********"
click at [468, 547] on div "**********" at bounding box center [527, 294] width 1054 height 588
click at [593, 224] on input "Amount" at bounding box center [527, 204] width 398 height 44
type input "3"
type input "40000"
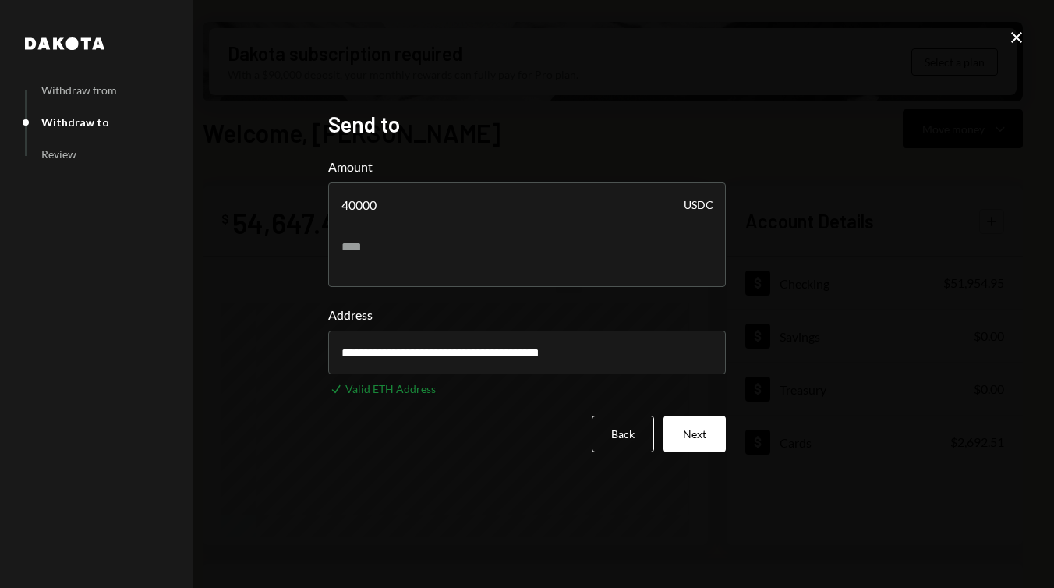
click at [894, 232] on div "**********" at bounding box center [527, 294] width 1054 height 588
click at [711, 434] on button "Next" at bounding box center [694, 433] width 62 height 37
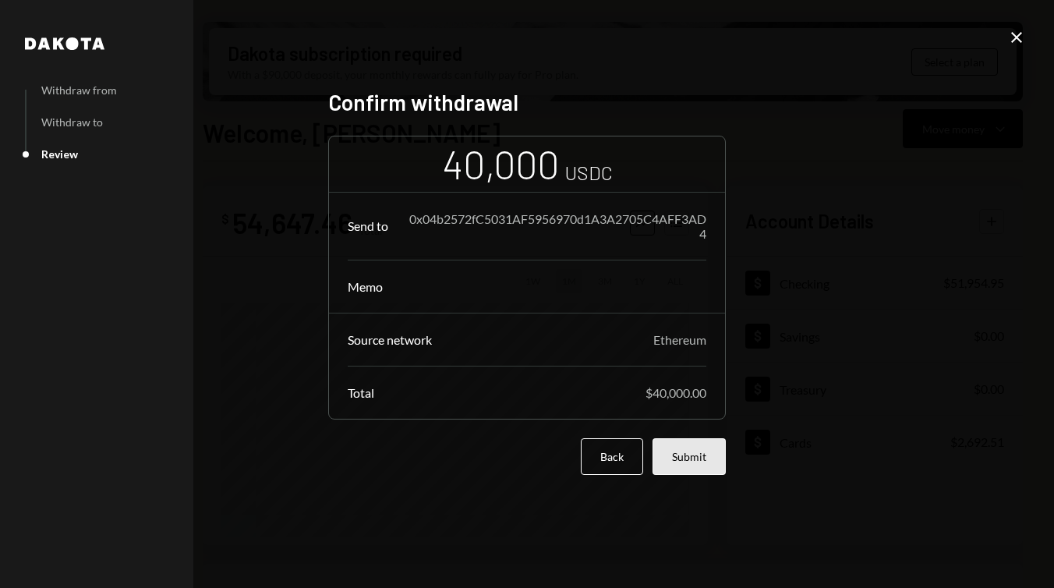
click at [695, 458] on button "Submit" at bounding box center [688, 456] width 73 height 37
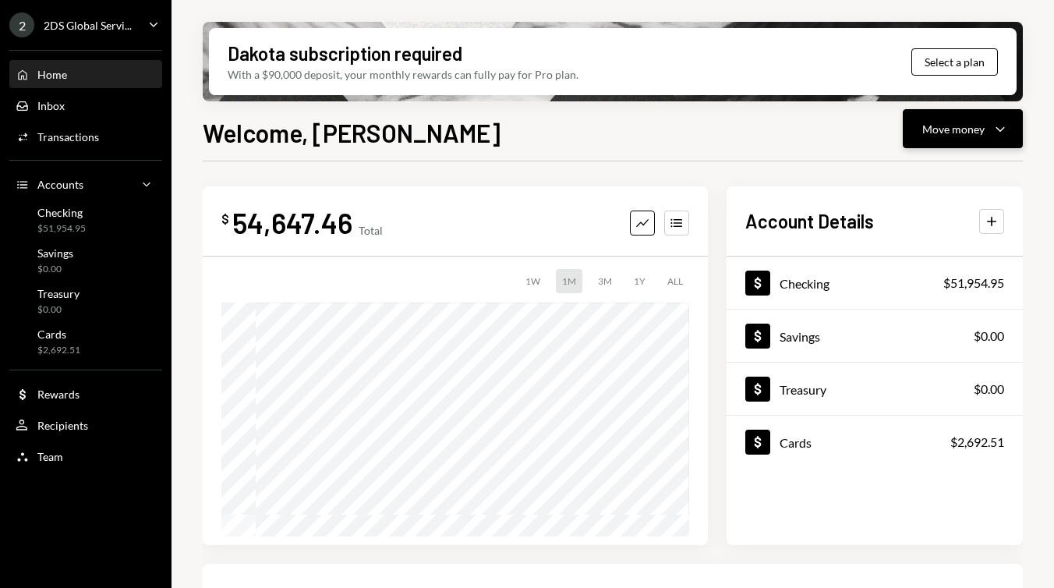
click at [942, 122] on div "Move money" at bounding box center [953, 129] width 62 height 16
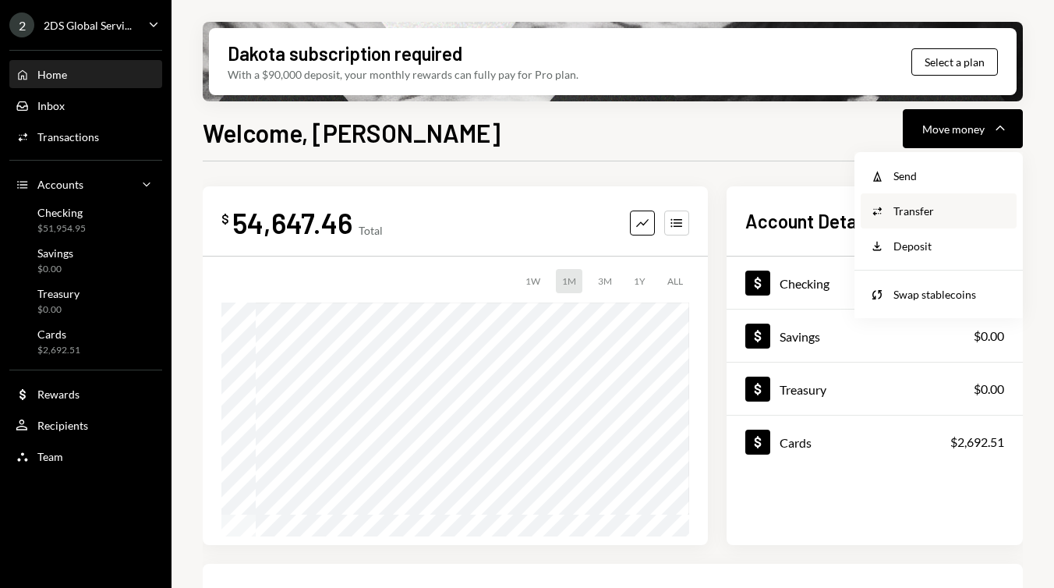
click at [886, 215] on div "Convert Transfer" at bounding box center [938, 211] width 137 height 16
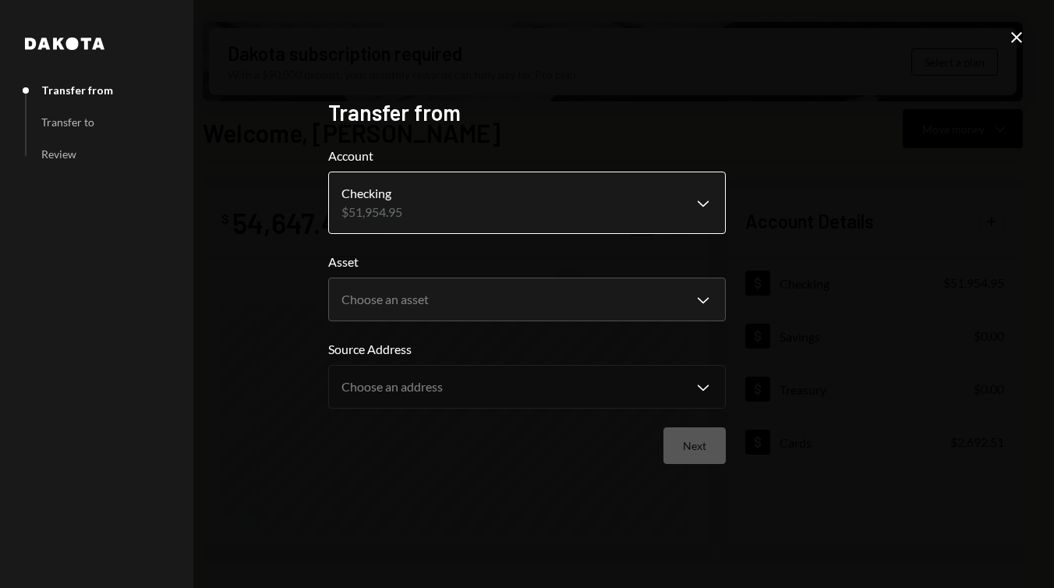
click at [568, 210] on body "2 2DS Global Servi... Caret Down Home Home Inbox Inbox Activities Transactions …" at bounding box center [527, 294] width 1054 height 588
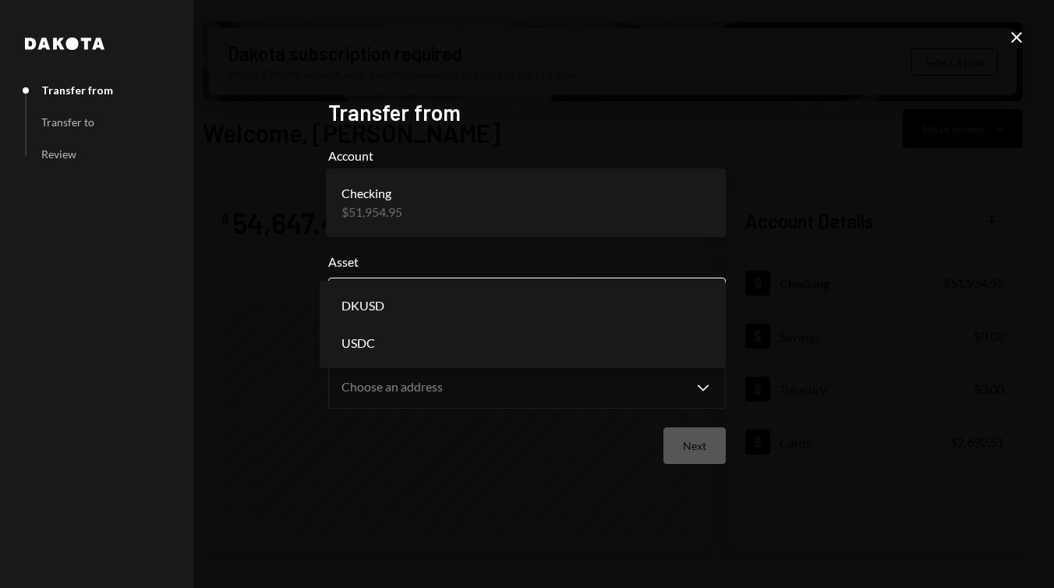
click at [508, 308] on body "2 2DS Global Servi... Caret Down Home Home Inbox Inbox Activities Transactions …" at bounding box center [527, 294] width 1054 height 588
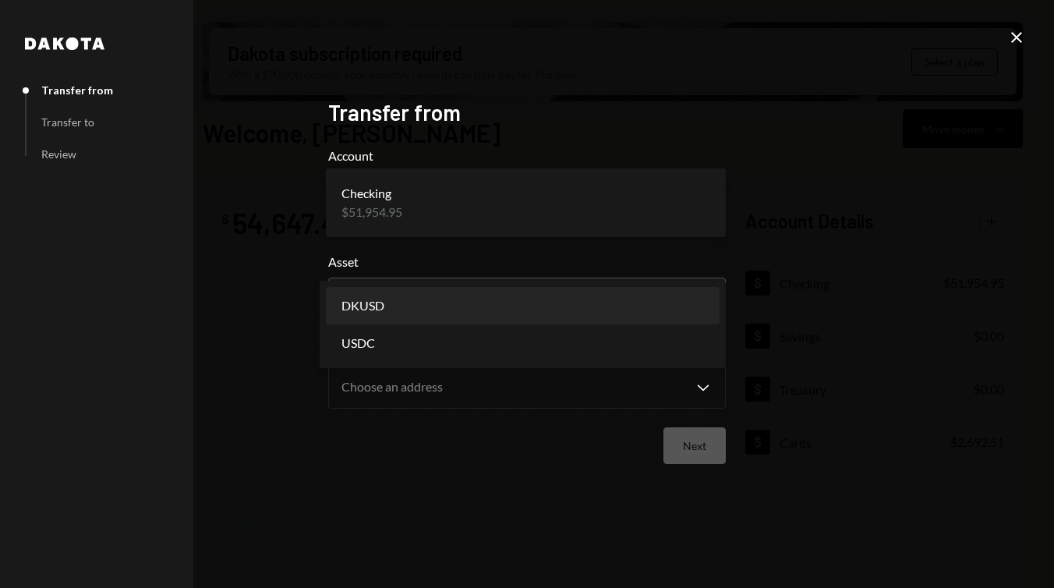
select select "*****"
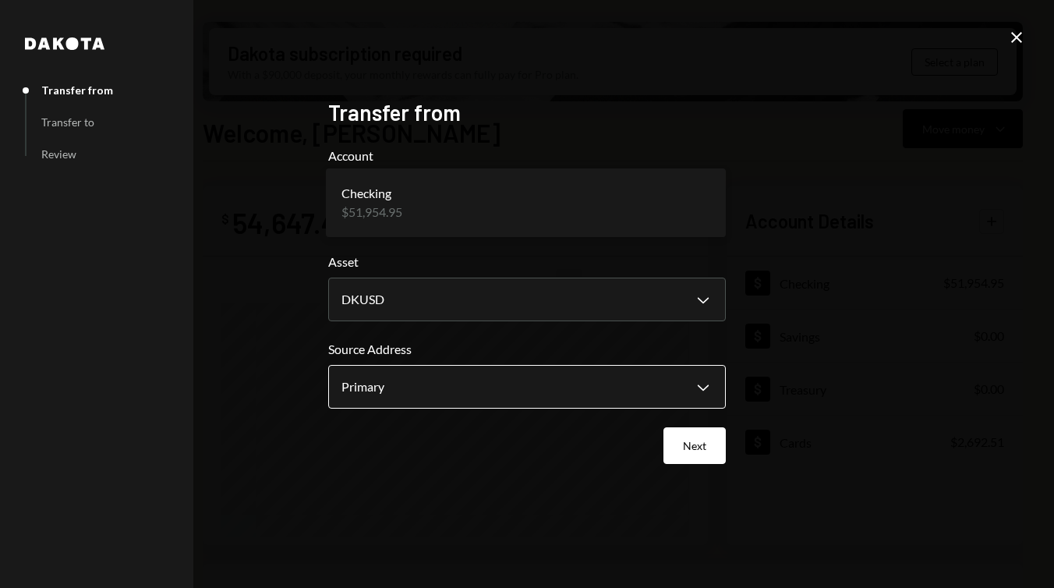
click at [468, 388] on body "2 2DS Global Servi... Caret Down Home Home Inbox Inbox Activities Transactions …" at bounding box center [527, 294] width 1054 height 588
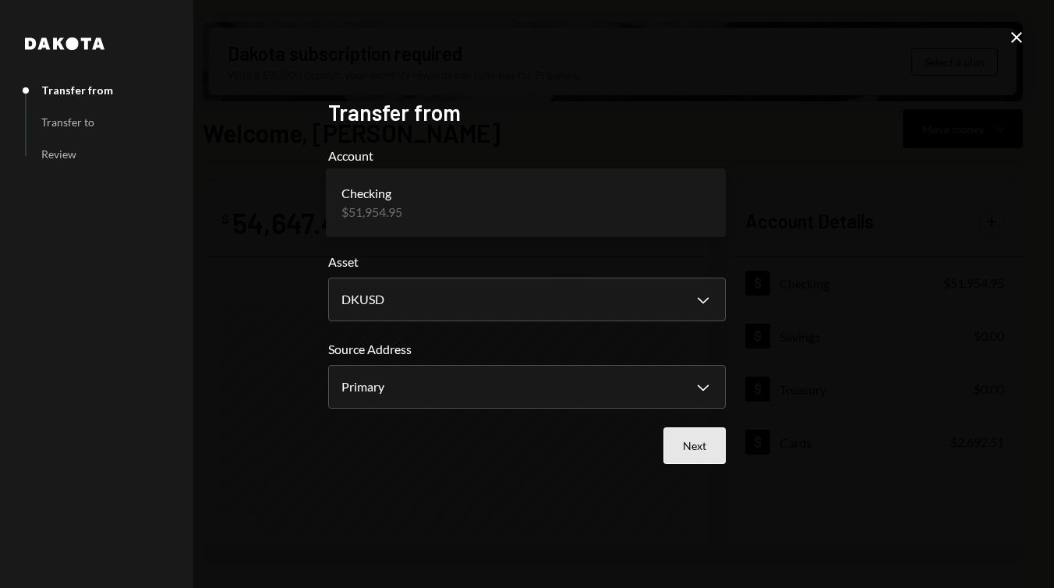
click at [690, 440] on button "Next" at bounding box center [694, 445] width 62 height 37
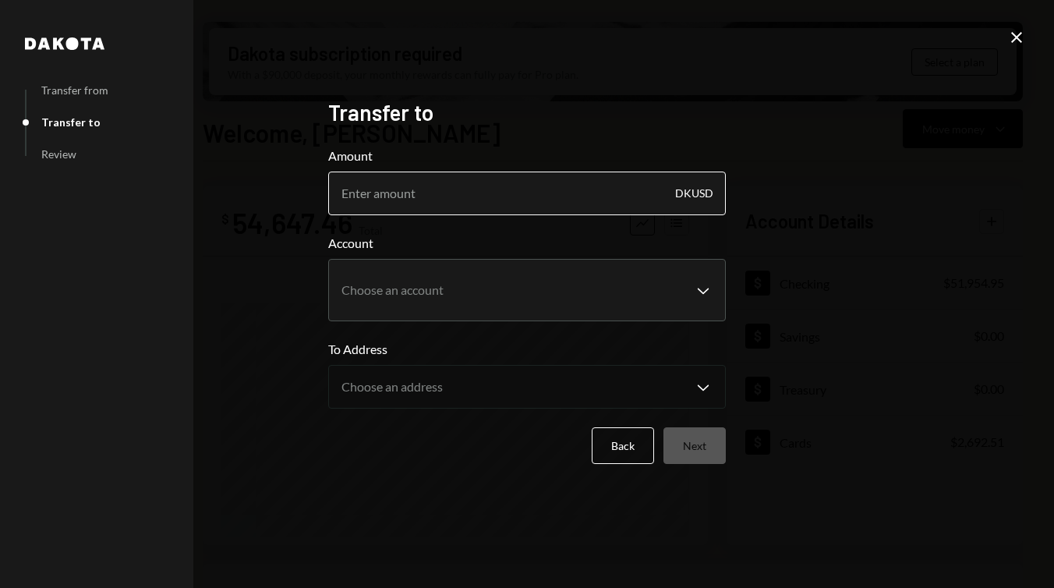
click at [592, 201] on input "Amount" at bounding box center [527, 193] width 398 height 44
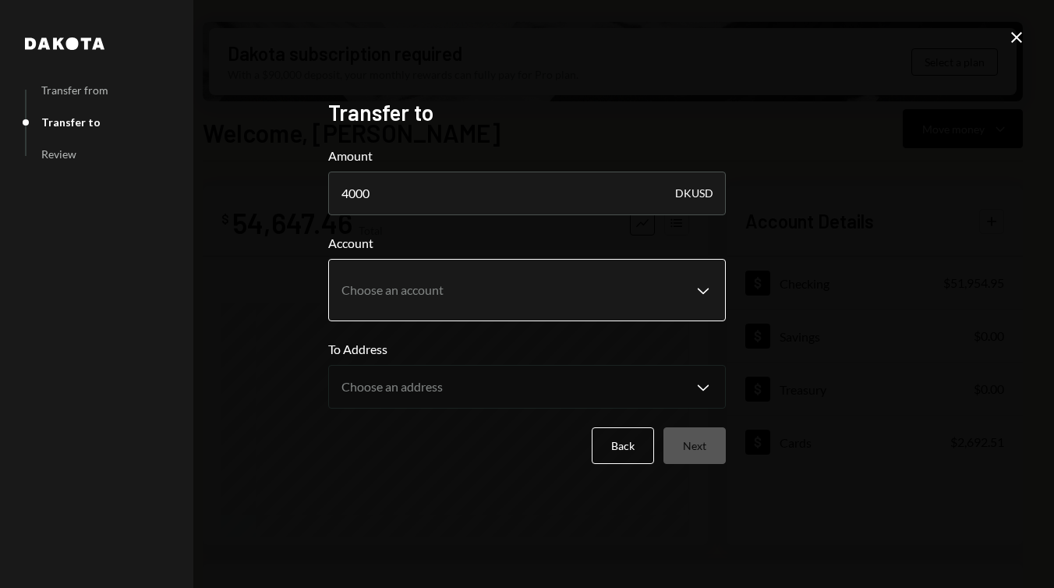
type input "4000"
click at [703, 292] on body "2 2DS Global Servi... Caret Down Home Home Inbox Inbox Activities Transactions …" at bounding box center [527, 294] width 1054 height 588
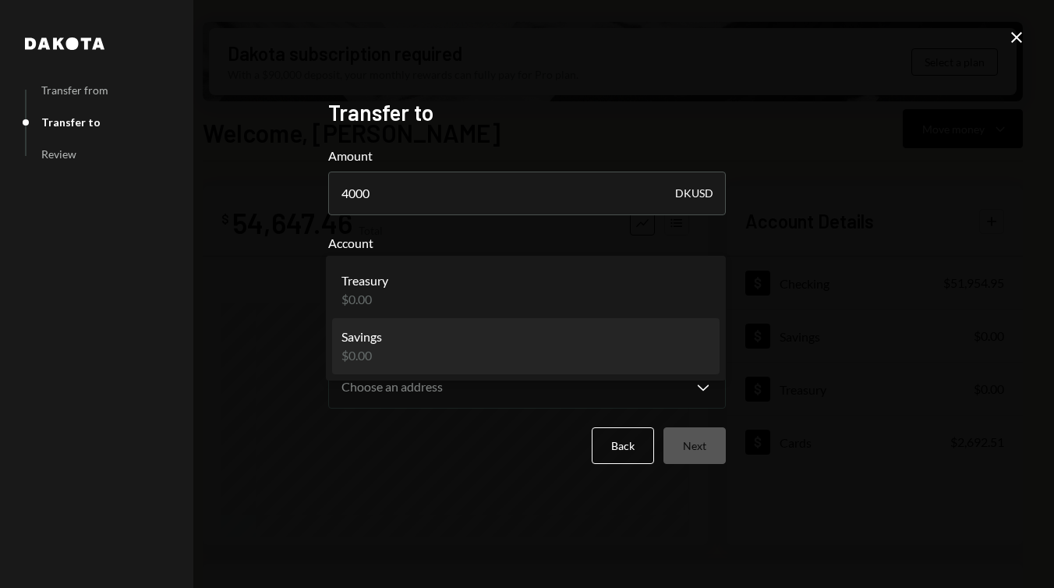
select select "**********"
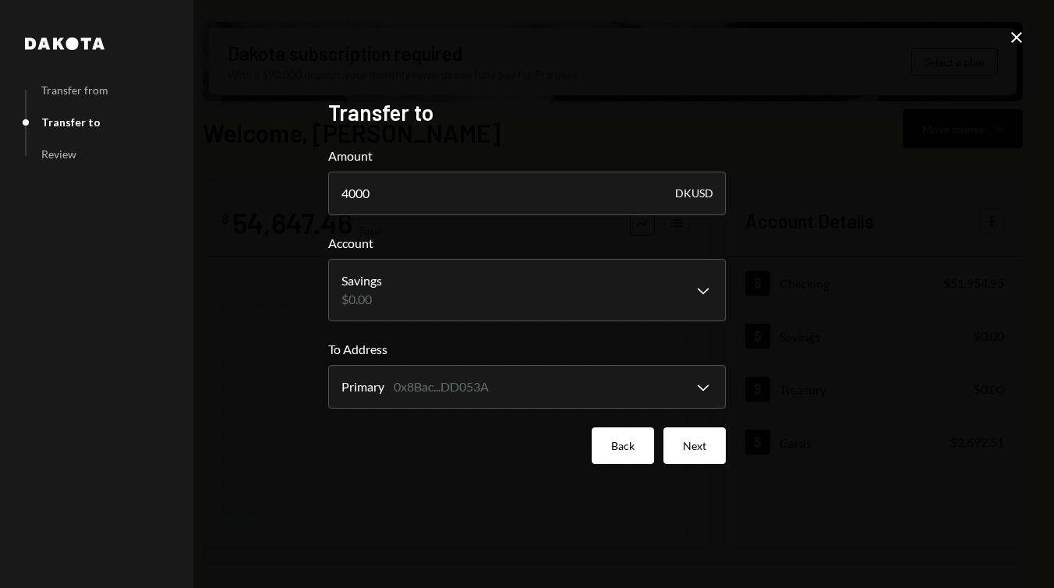
click at [626, 449] on button "Back" at bounding box center [623, 445] width 62 height 37
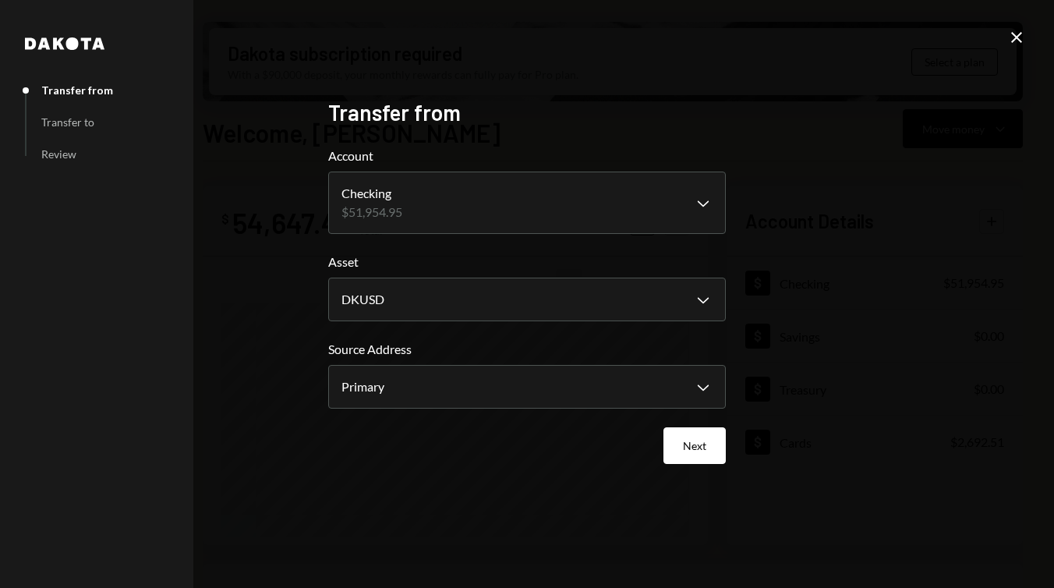
click at [626, 449] on div "Next" at bounding box center [527, 445] width 398 height 37
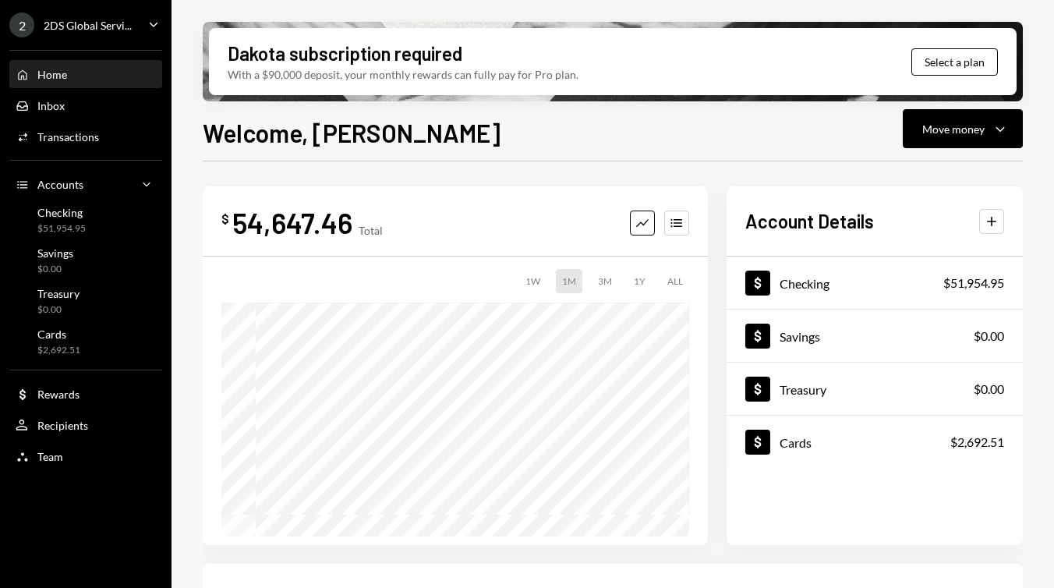
click at [791, 440] on div "Cards" at bounding box center [796, 442] width 32 height 15
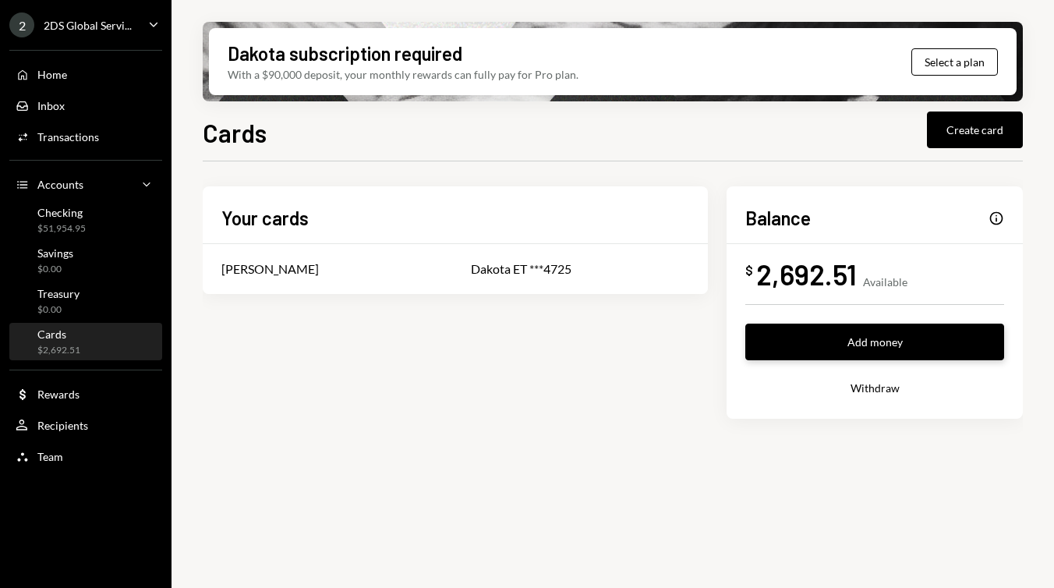
click at [826, 338] on button "Add money" at bounding box center [874, 342] width 259 height 37
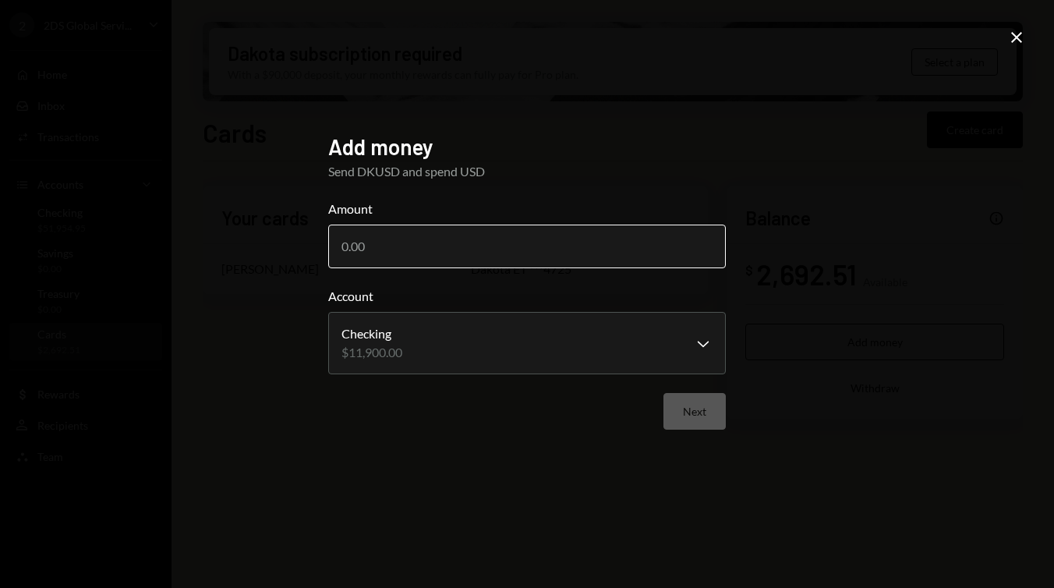
click at [546, 257] on input "Amount" at bounding box center [527, 247] width 398 height 44
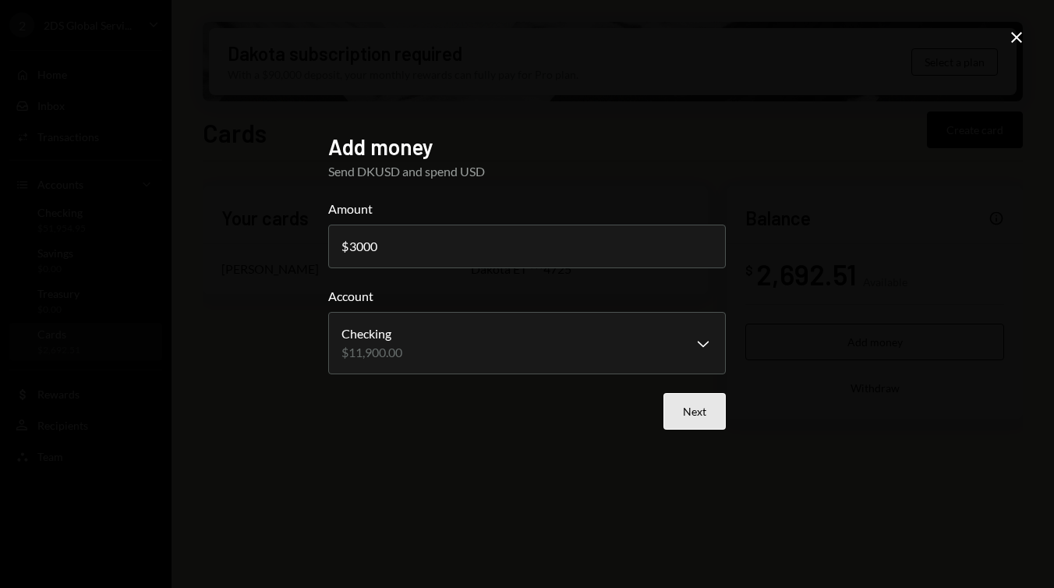
type input "3000"
click at [691, 412] on button "Next" at bounding box center [694, 411] width 62 height 37
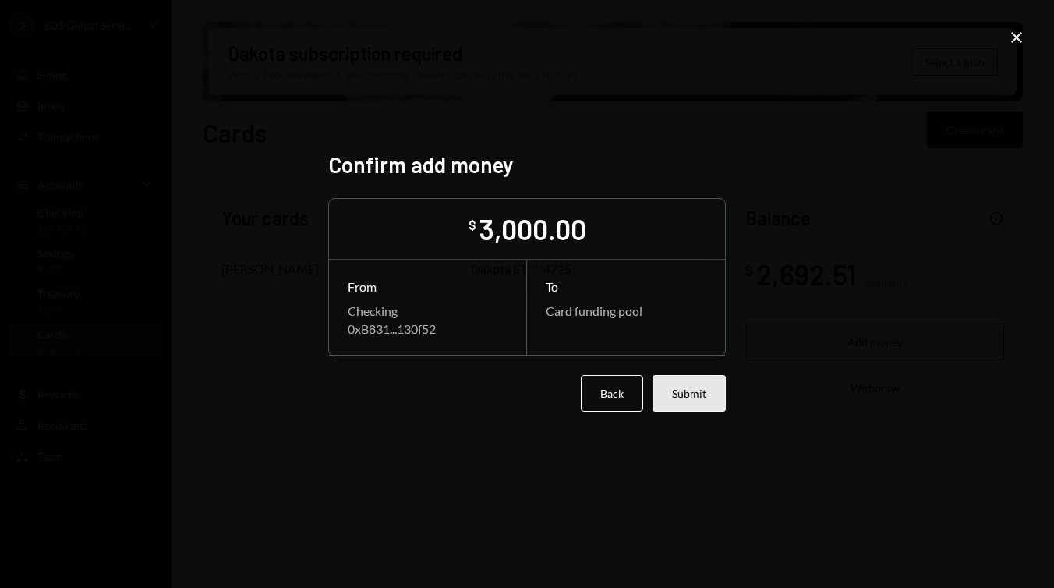
click at [700, 389] on button "Submit" at bounding box center [688, 393] width 73 height 37
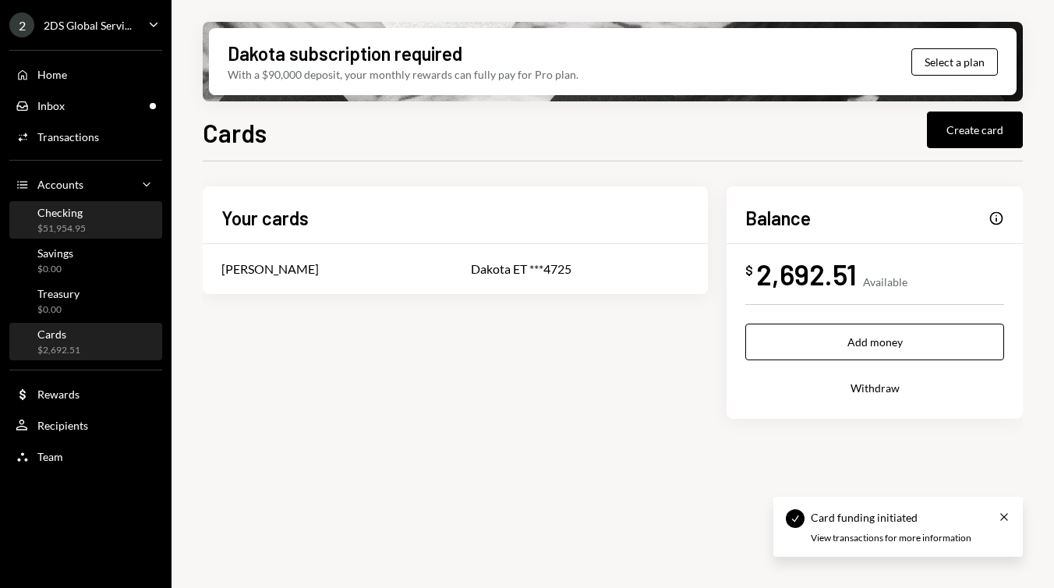
click at [63, 217] on div "Checking" at bounding box center [61, 212] width 48 height 13
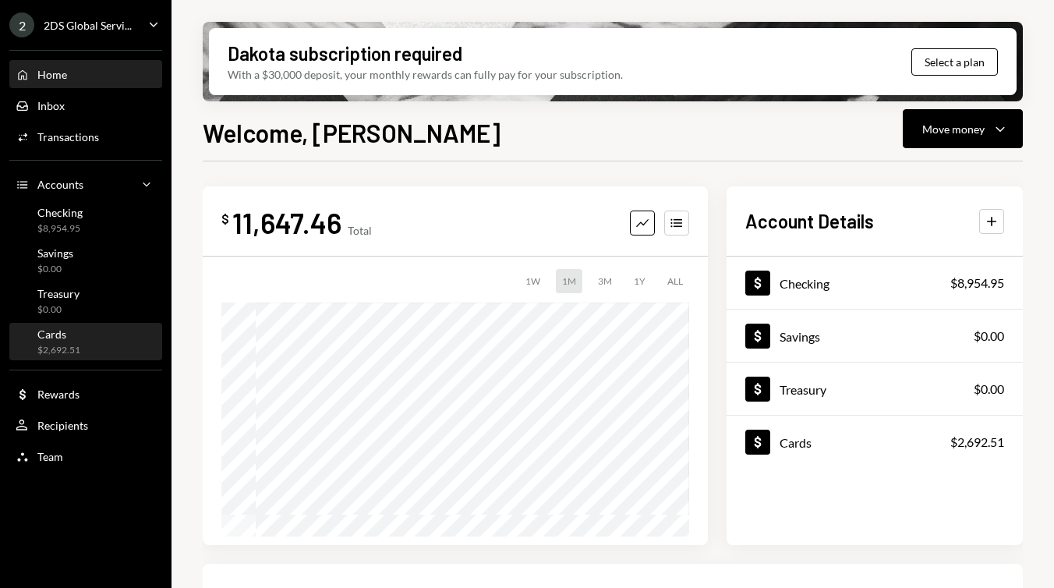
click at [94, 335] on div "Cards $2,692.51" at bounding box center [86, 342] width 140 height 30
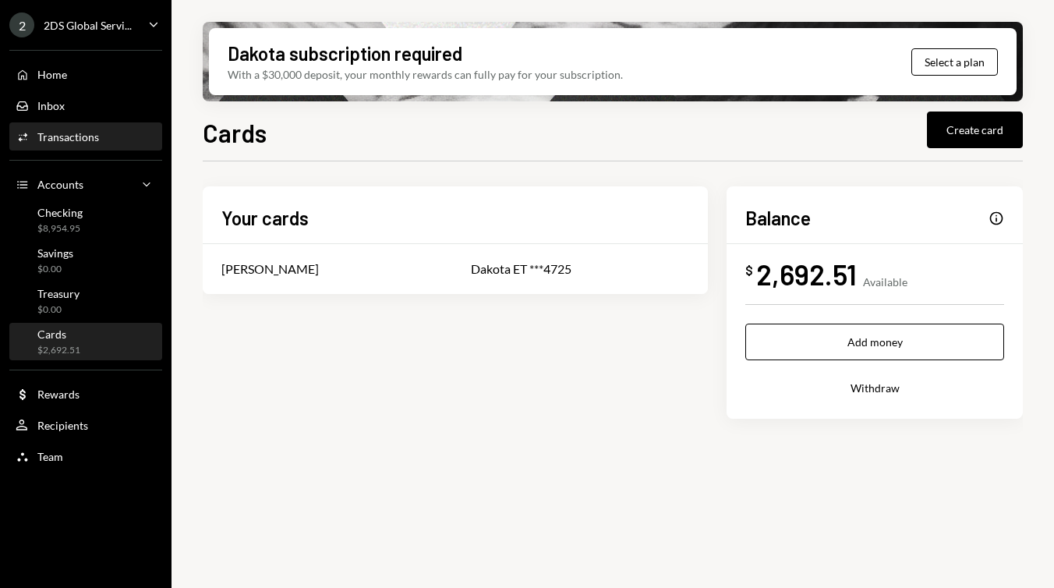
click at [108, 146] on div "Activities Transactions" at bounding box center [86, 137] width 140 height 27
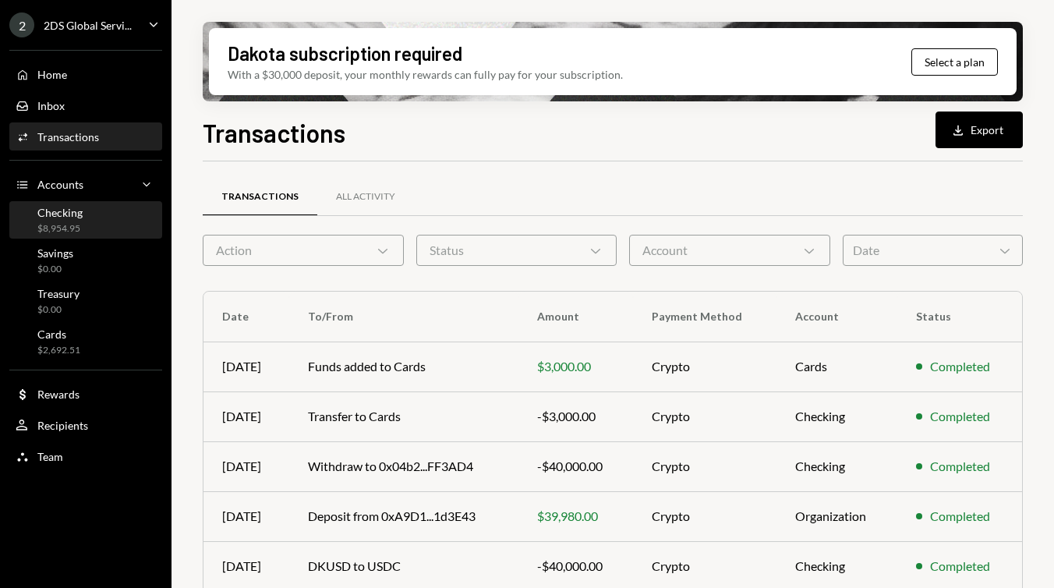
click at [68, 225] on div "$8,954.95" at bounding box center [59, 228] width 45 height 13
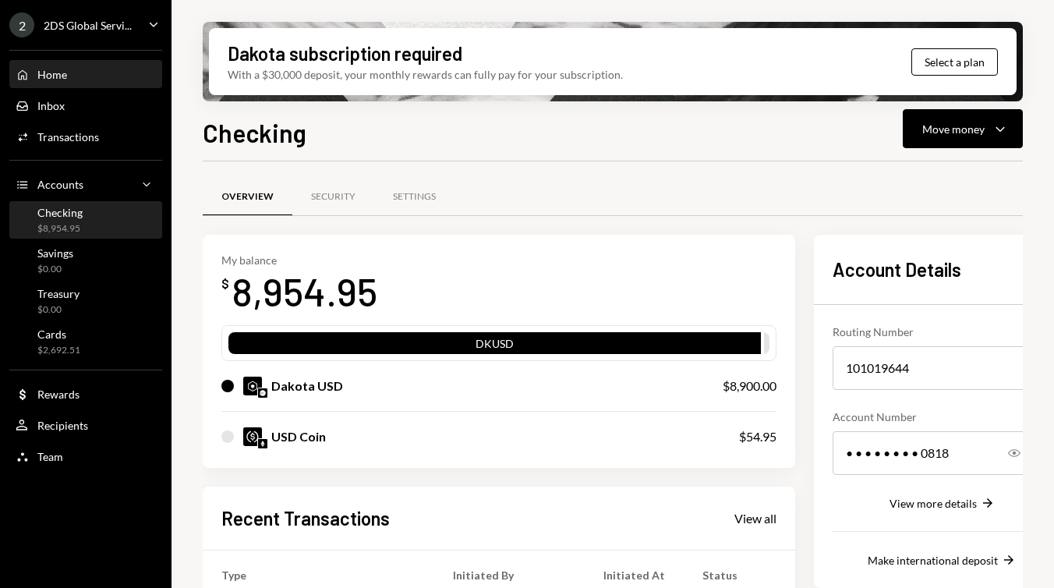
click at [117, 72] on div "Home Home" at bounding box center [86, 75] width 140 height 14
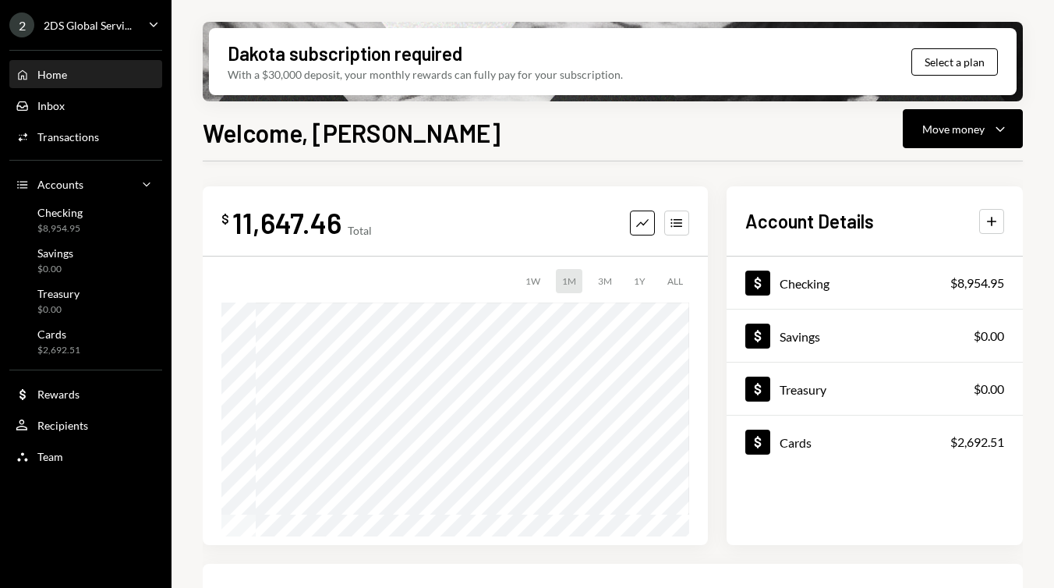
scroll to position [352, 0]
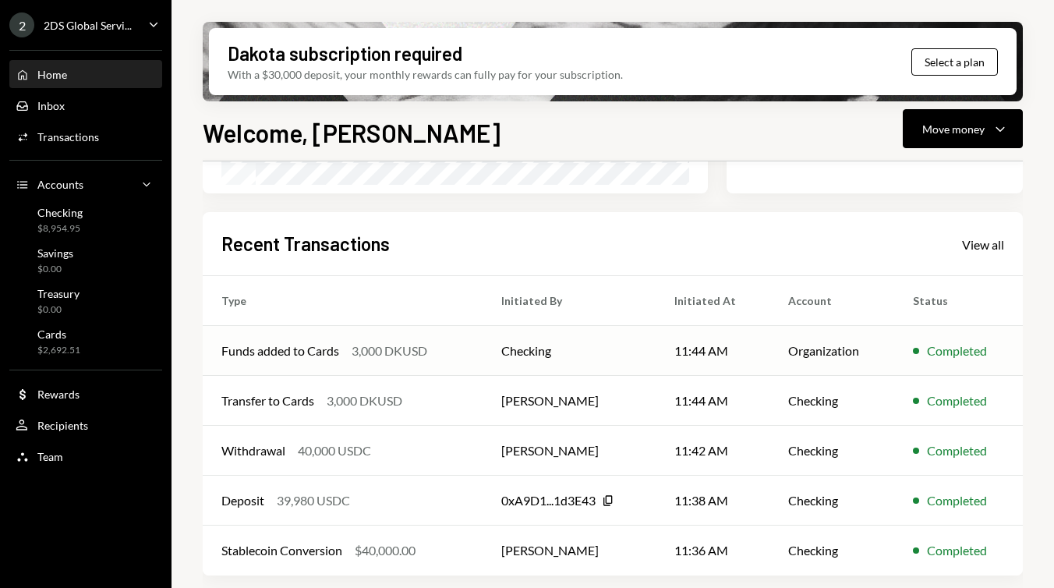
click at [394, 345] on div "3,000 DKUSD" at bounding box center [390, 350] width 76 height 19
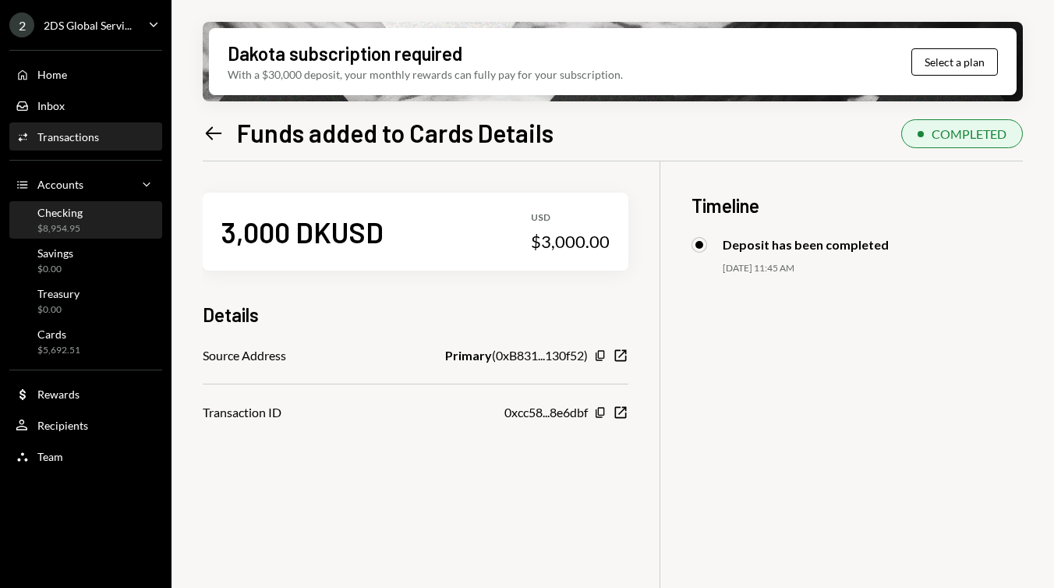
click at [54, 211] on div "Checking" at bounding box center [59, 212] width 45 height 13
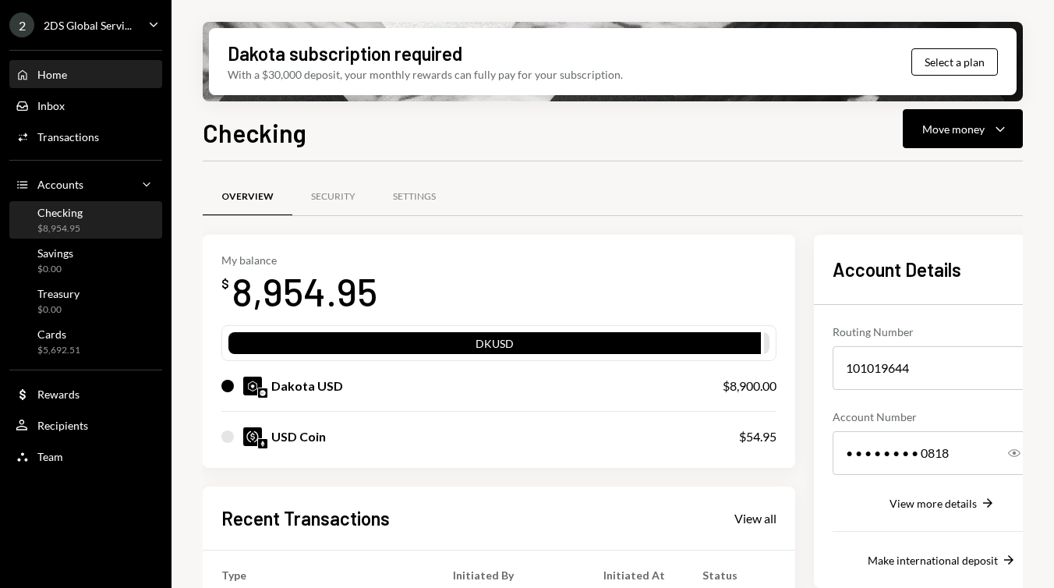
click at [96, 82] on div "Home Home" at bounding box center [86, 75] width 140 height 27
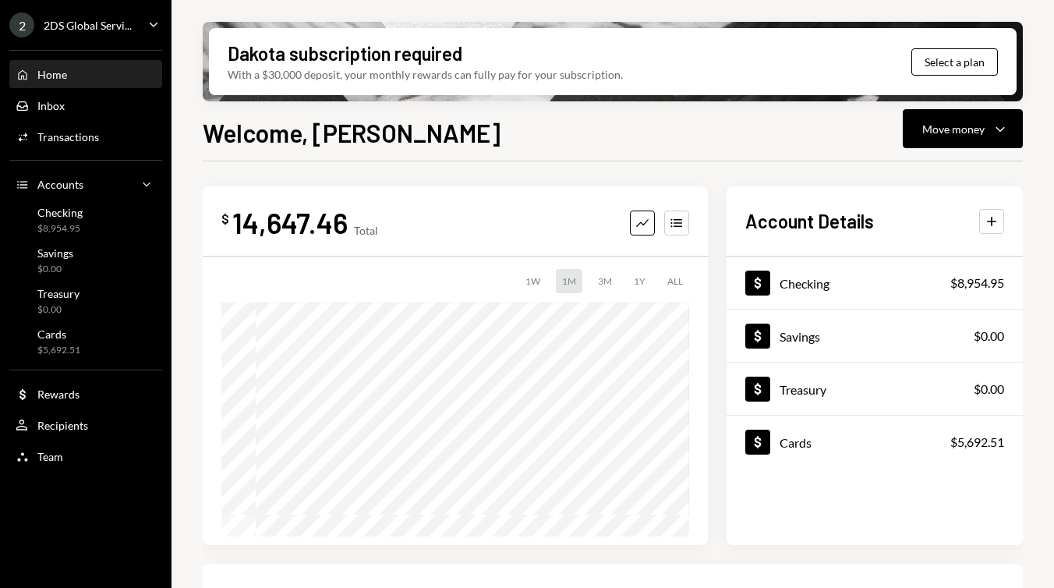
click at [96, 82] on div "Home Home" at bounding box center [86, 75] width 140 height 27
click at [130, 140] on div "Activities Transactions" at bounding box center [86, 137] width 140 height 14
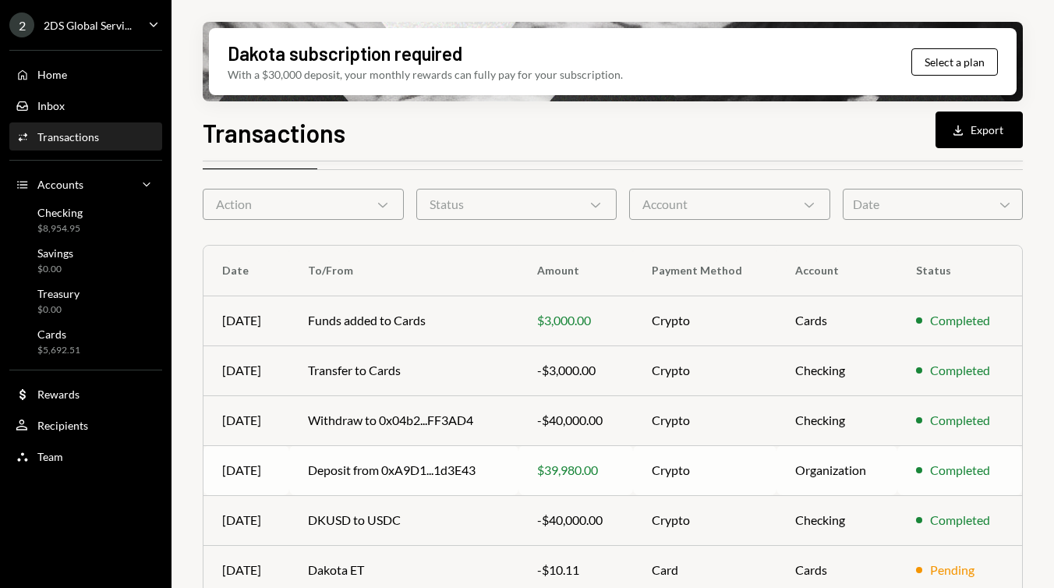
scroll to position [43, 0]
